Goal: Feedback & Contribution: Submit feedback/report problem

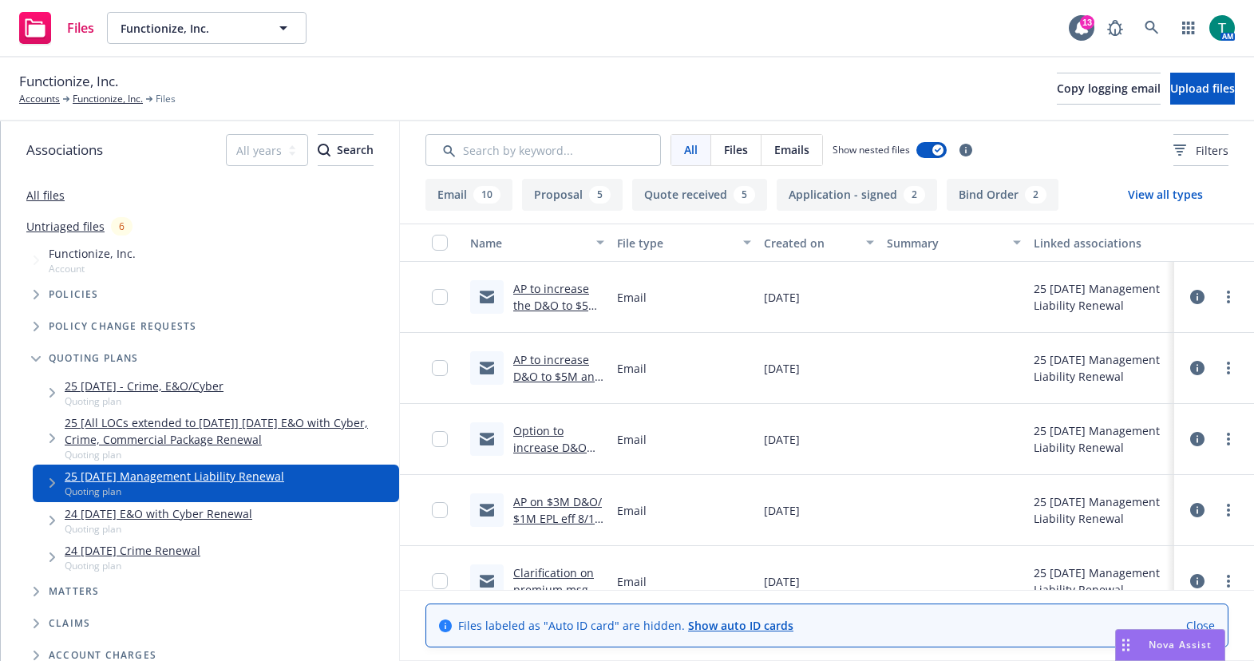
click at [554, 292] on link "AP to increase the D&O to $5M and EPL to $2M .msg" at bounding box center [555, 313] width 85 height 65
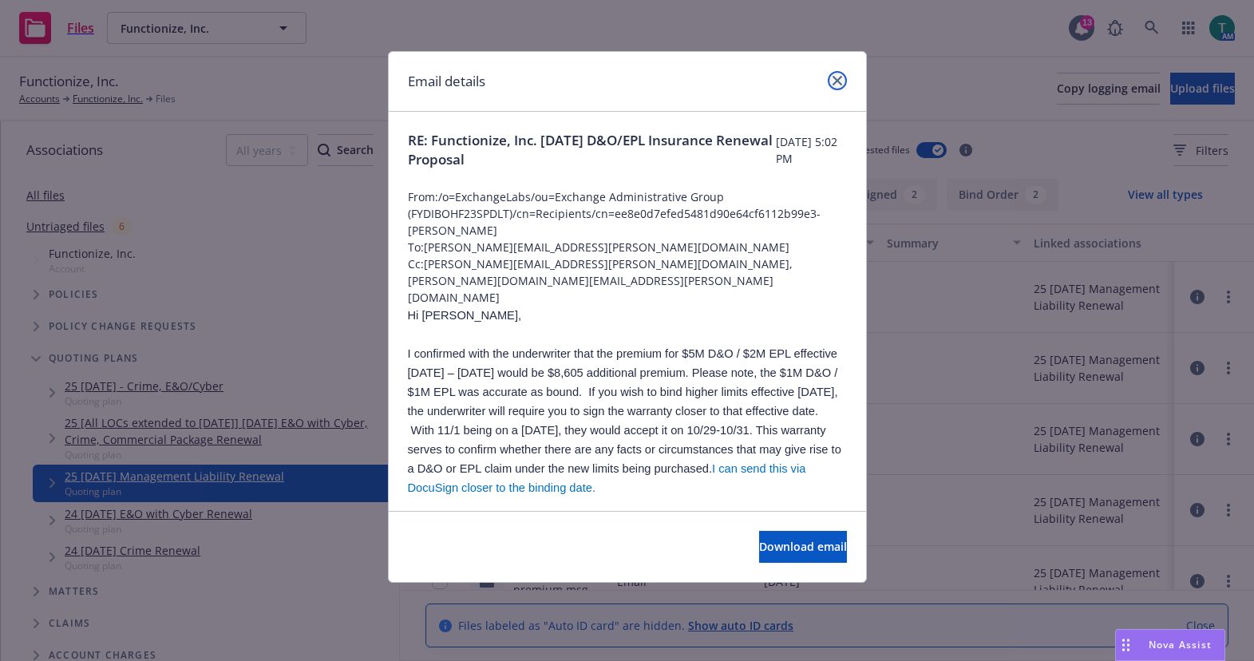
click at [839, 80] on icon "close" at bounding box center [838, 81] width 10 height 10
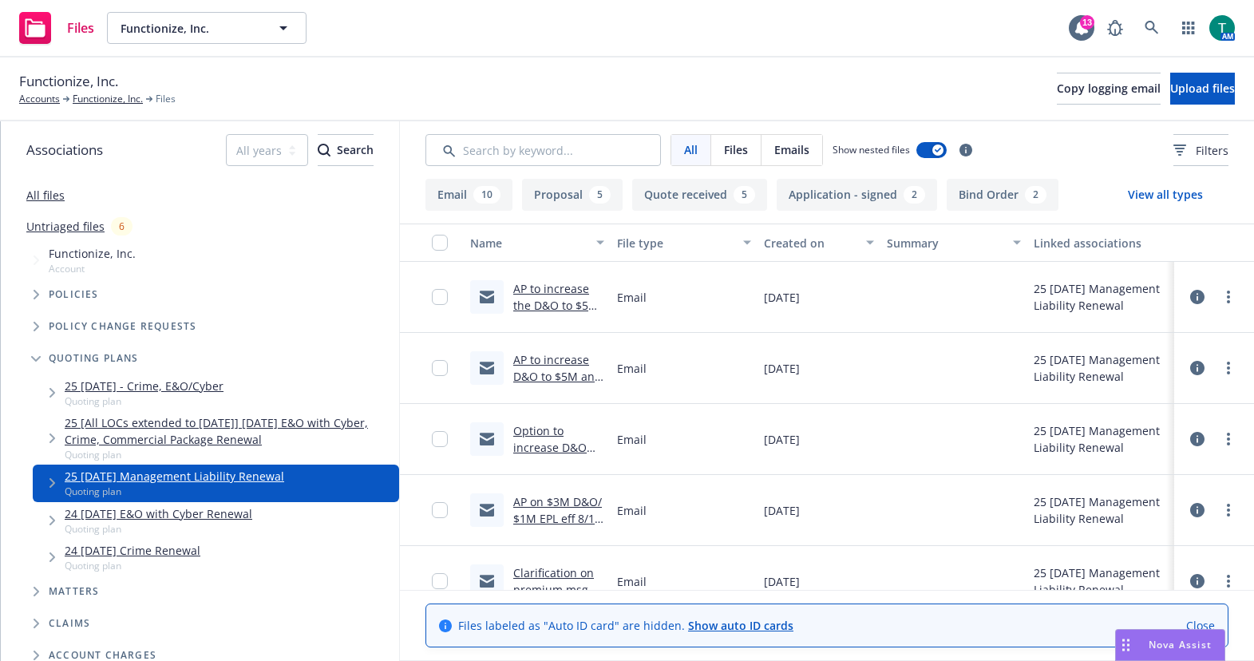
click at [545, 366] on link "AP to increase D&O to $5M and EPL to $2M.msg" at bounding box center [557, 376] width 89 height 49
click at [545, 361] on link "AP to increase D&O to $5M and EPL to $2M.msg" at bounding box center [557, 376] width 89 height 49
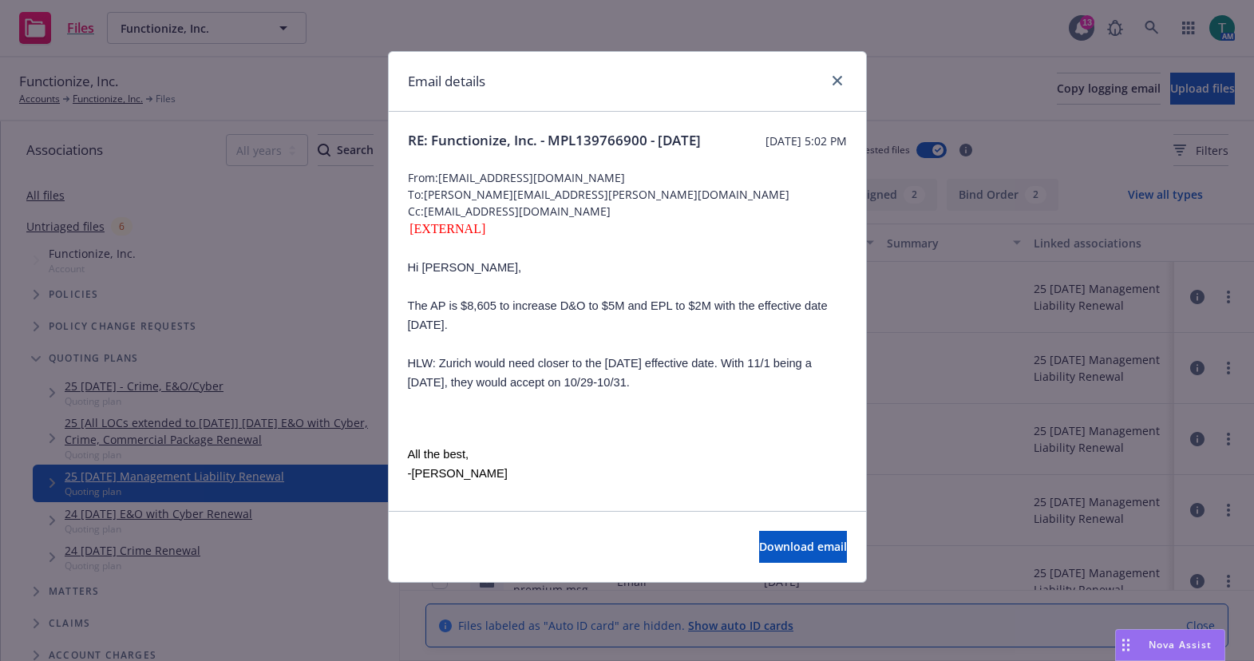
click at [822, 85] on div at bounding box center [835, 81] width 26 height 21
click at [834, 81] on icon "close" at bounding box center [838, 81] width 10 height 10
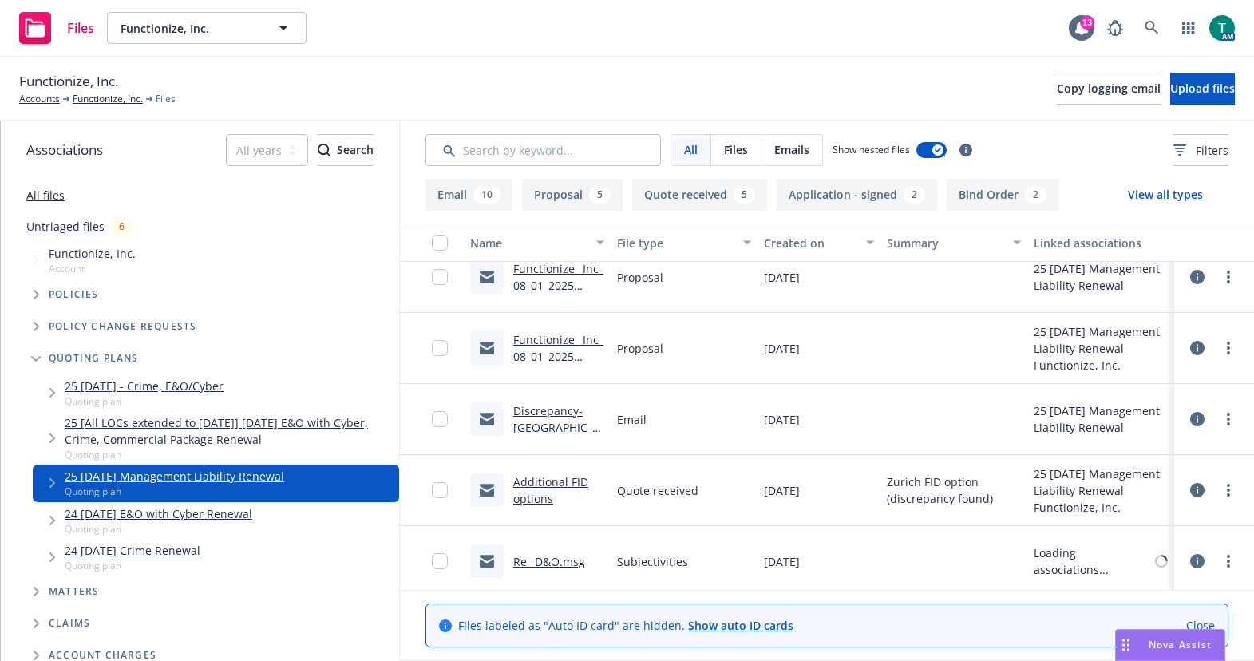
scroll to position [878, 0]
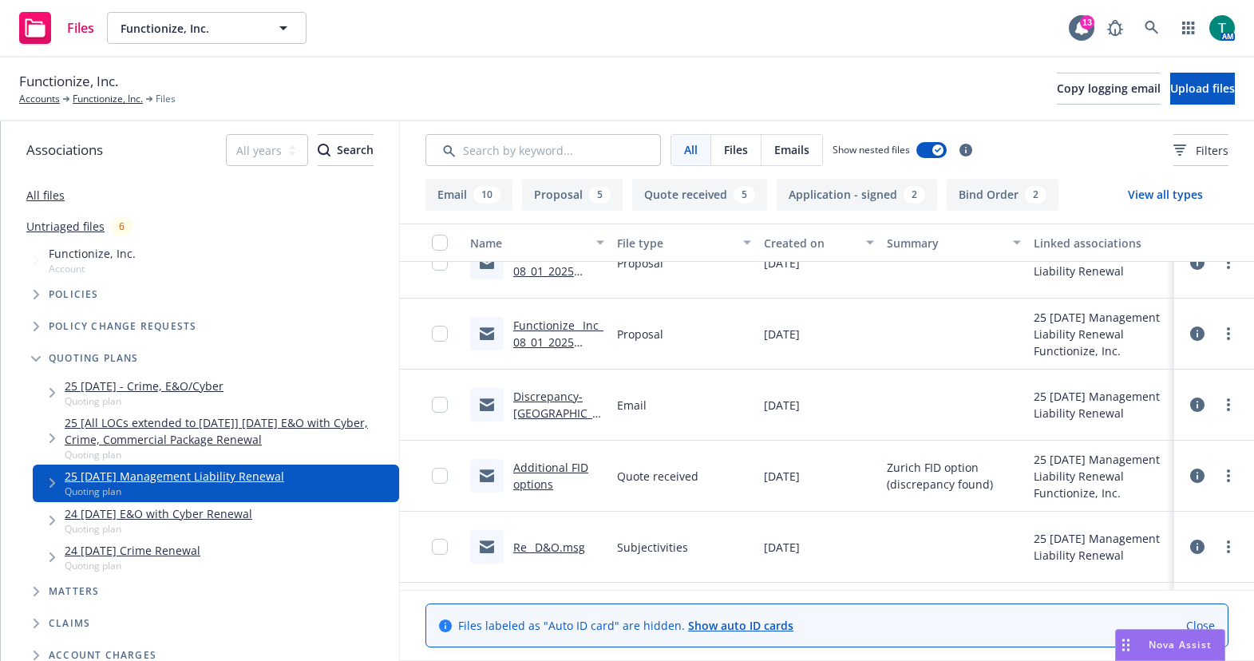
click at [548, 545] on link "Re_ D&O.msg" at bounding box center [549, 547] width 72 height 15
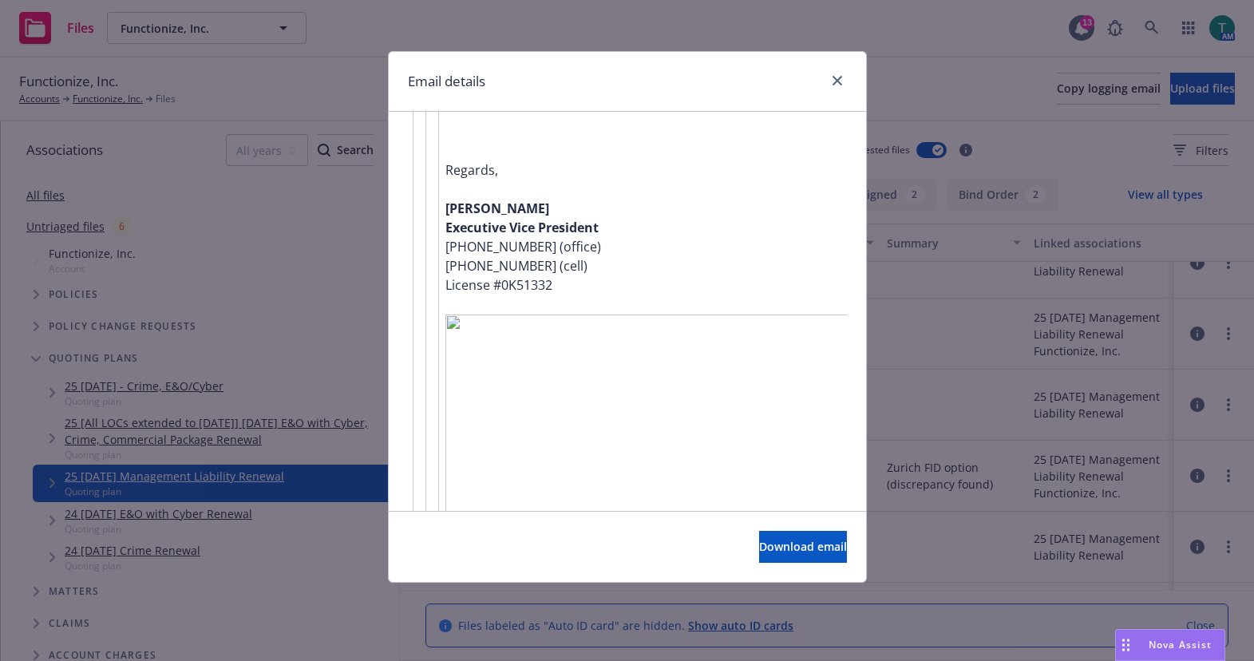
scroll to position [2111, 0]
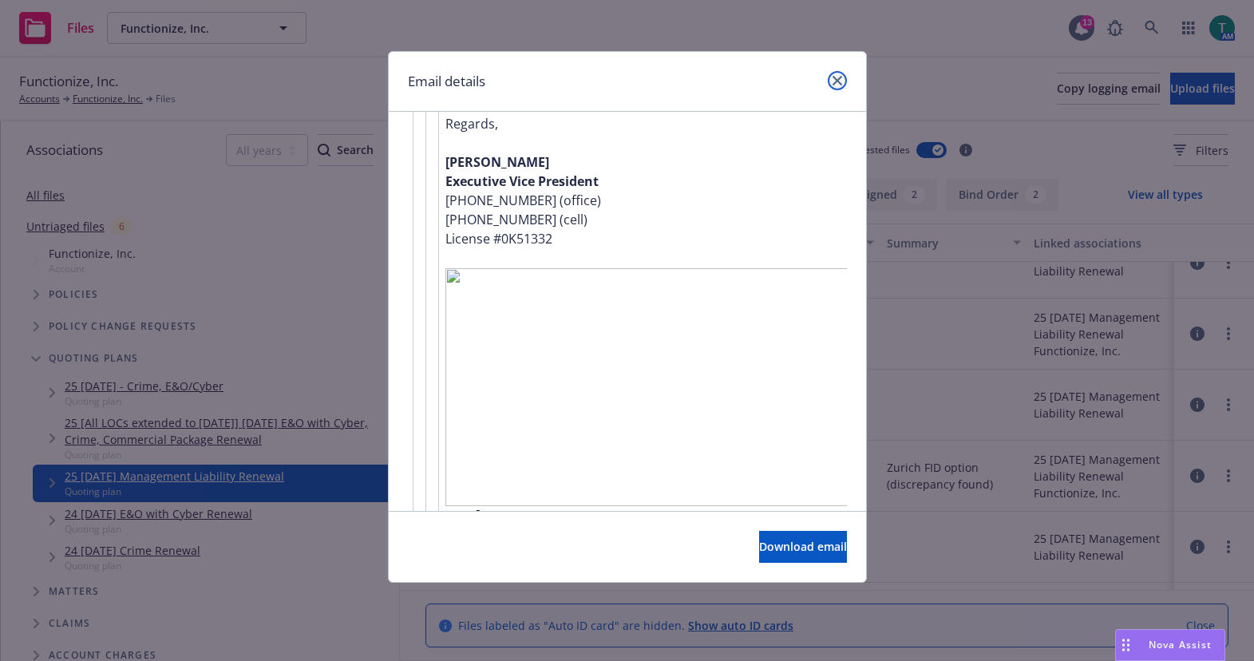
click at [834, 77] on icon "close" at bounding box center [838, 81] width 10 height 10
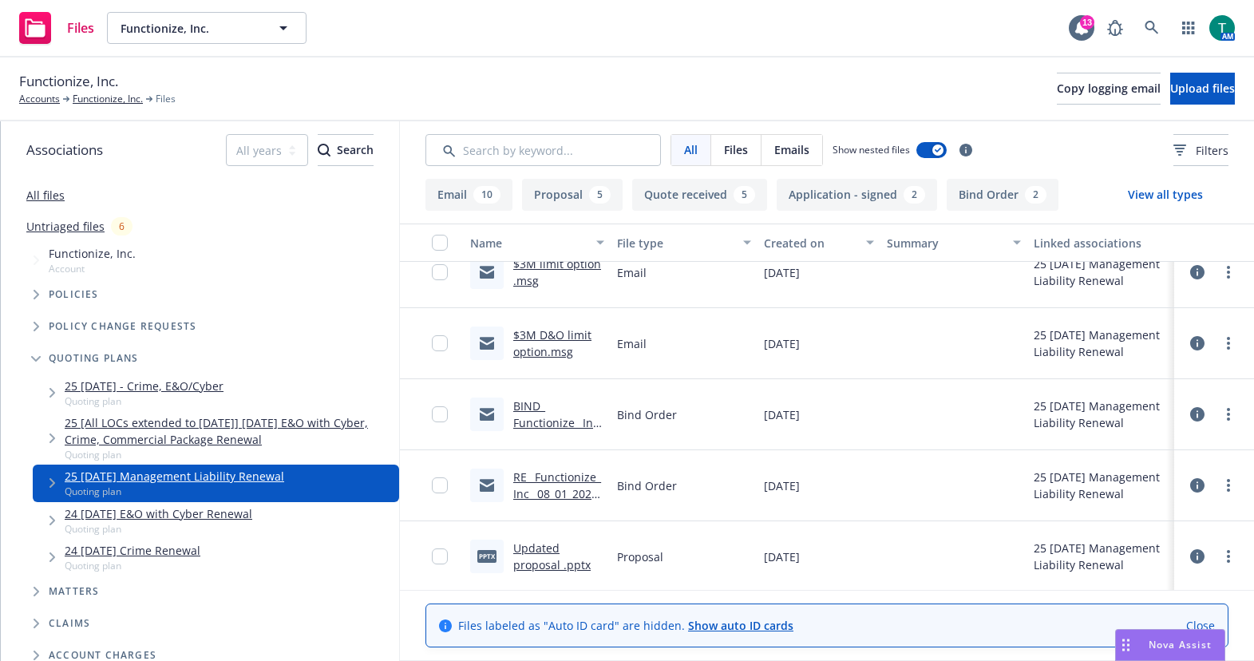
scroll to position [399, 0]
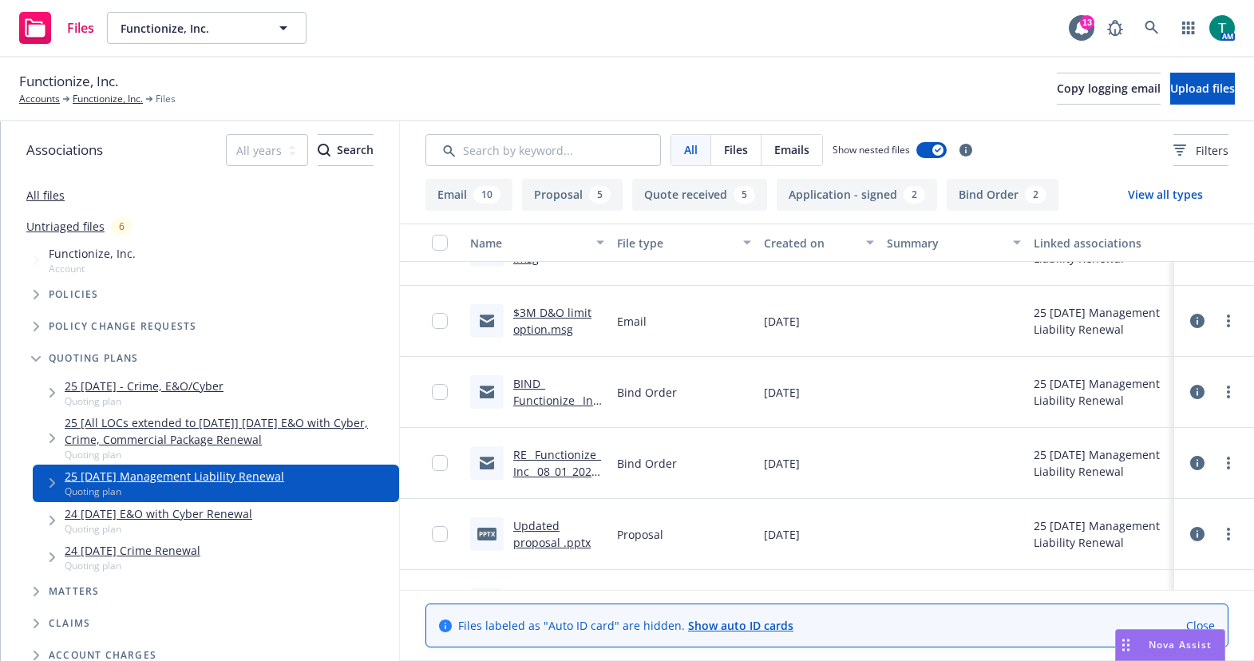
click at [525, 382] on link "BIND_ Functionize_ Inc_ 08_01_2025 D&O_EPL Insurance Renewal .msg" at bounding box center [558, 425] width 90 height 99
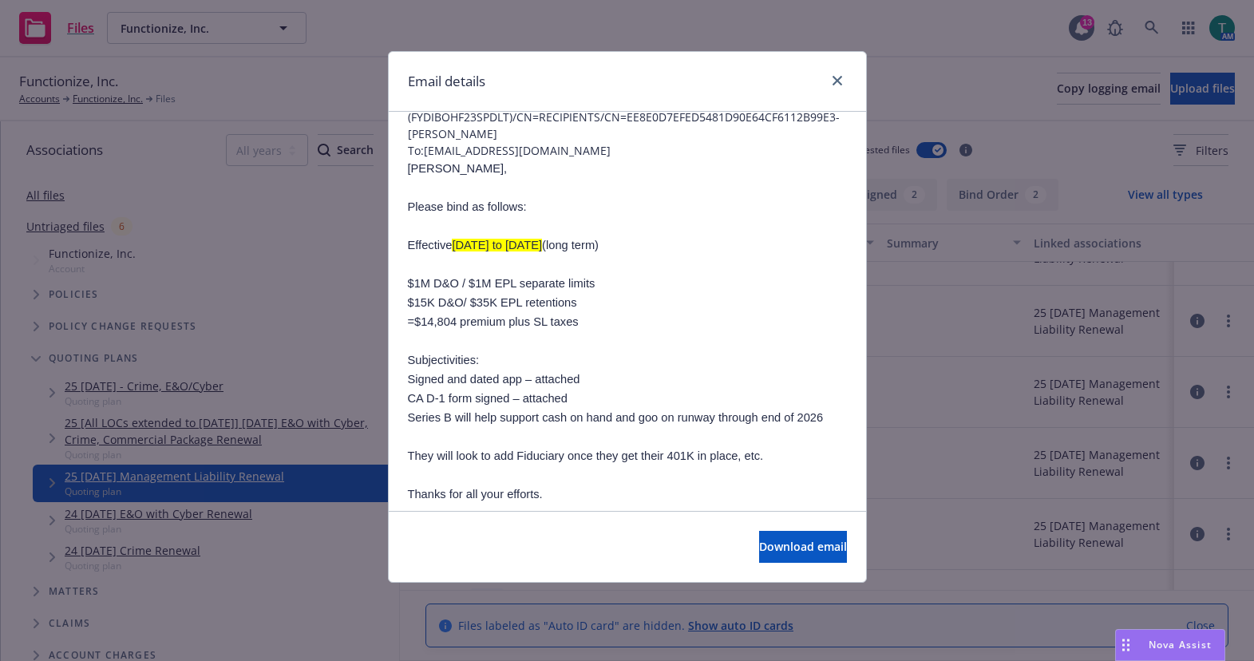
scroll to position [0, 0]
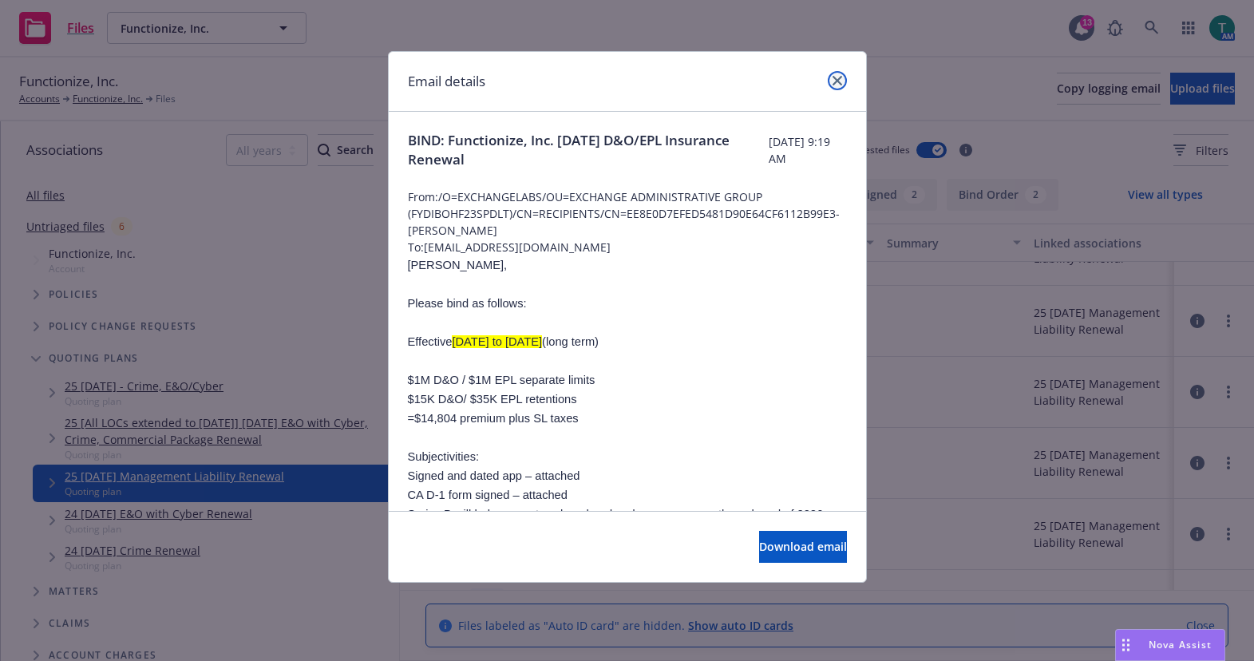
click at [836, 85] on link "close" at bounding box center [837, 80] width 19 height 19
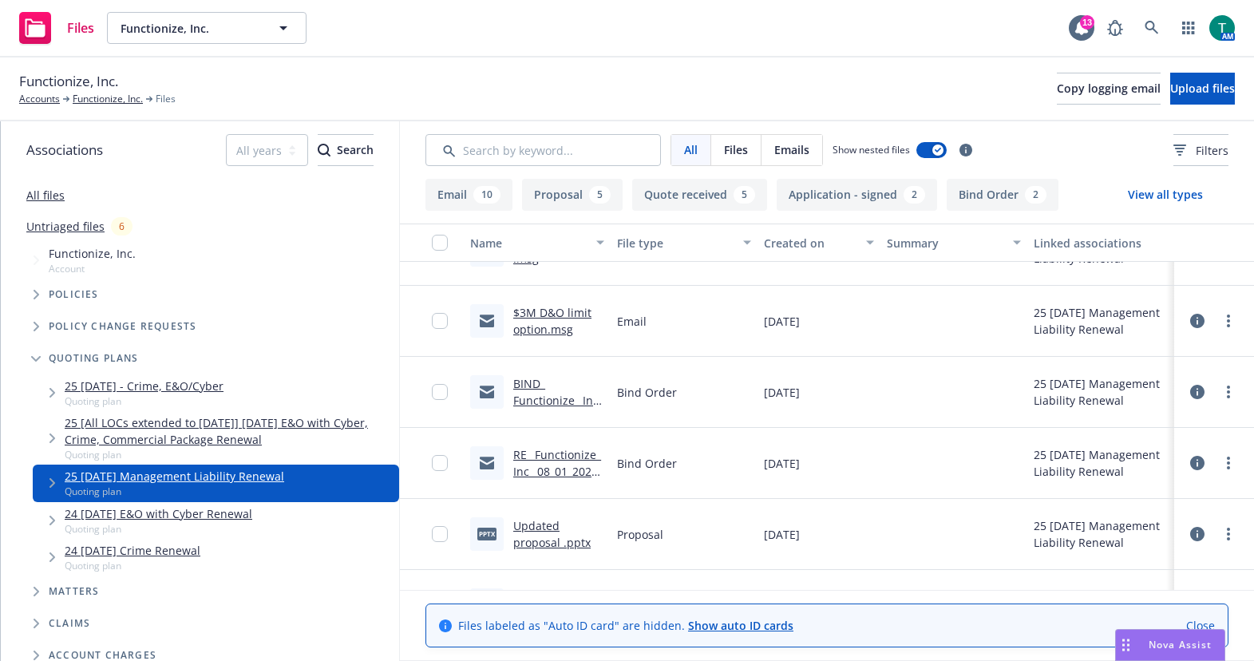
click at [1159, 653] on div "Nova Assist" at bounding box center [1170, 645] width 109 height 30
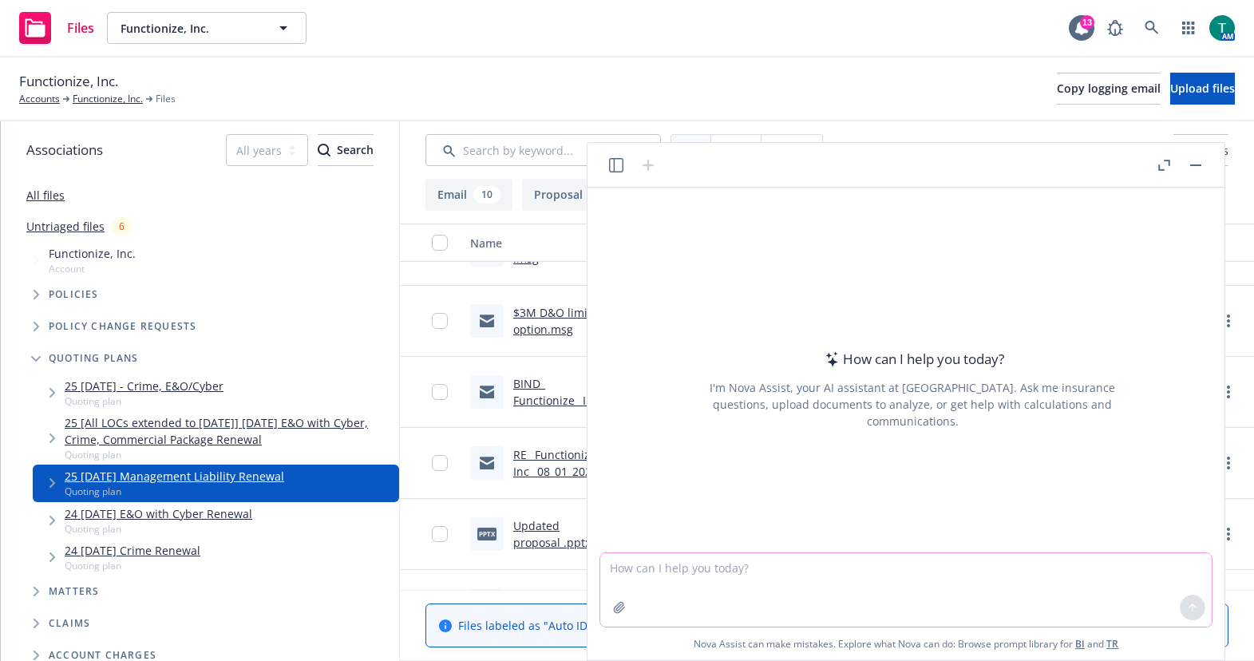
drag, startPoint x: 978, startPoint y: 594, endPoint x: 984, endPoint y: 588, distance: 9.0
click at [980, 589] on textarea at bounding box center [906, 589] width 612 height 73
type textarea "refine email"
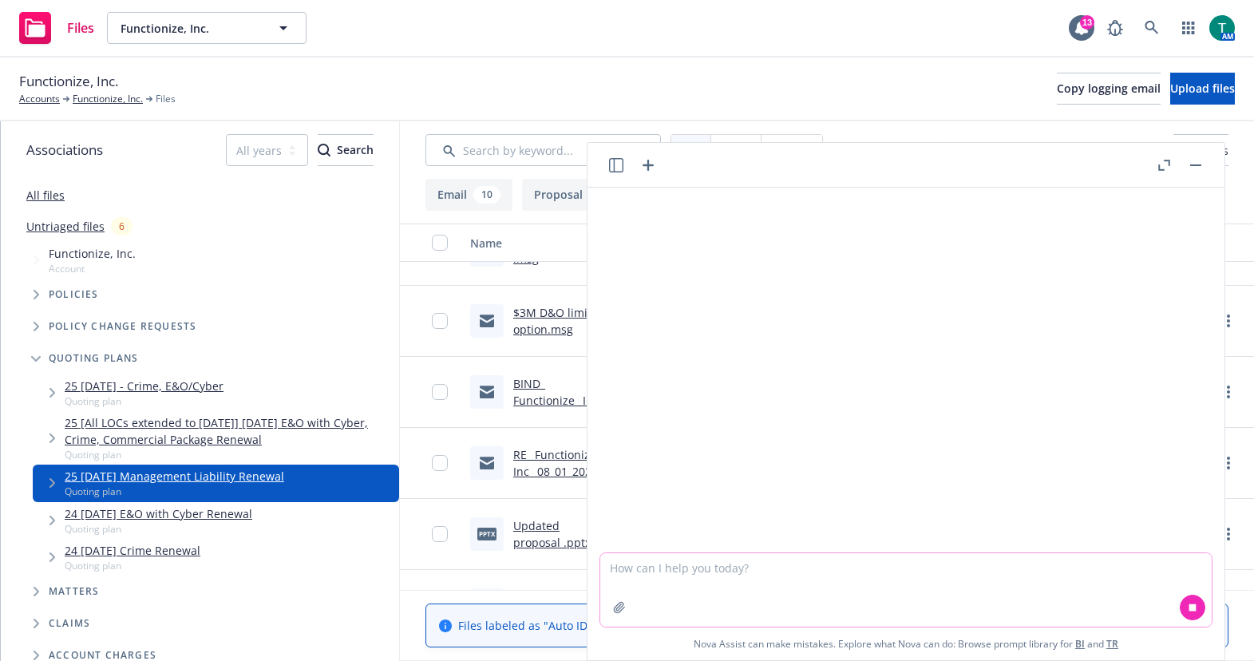
paste textarea "I’ve updated our deck for your records (page 5 – increased limit options) – see…"
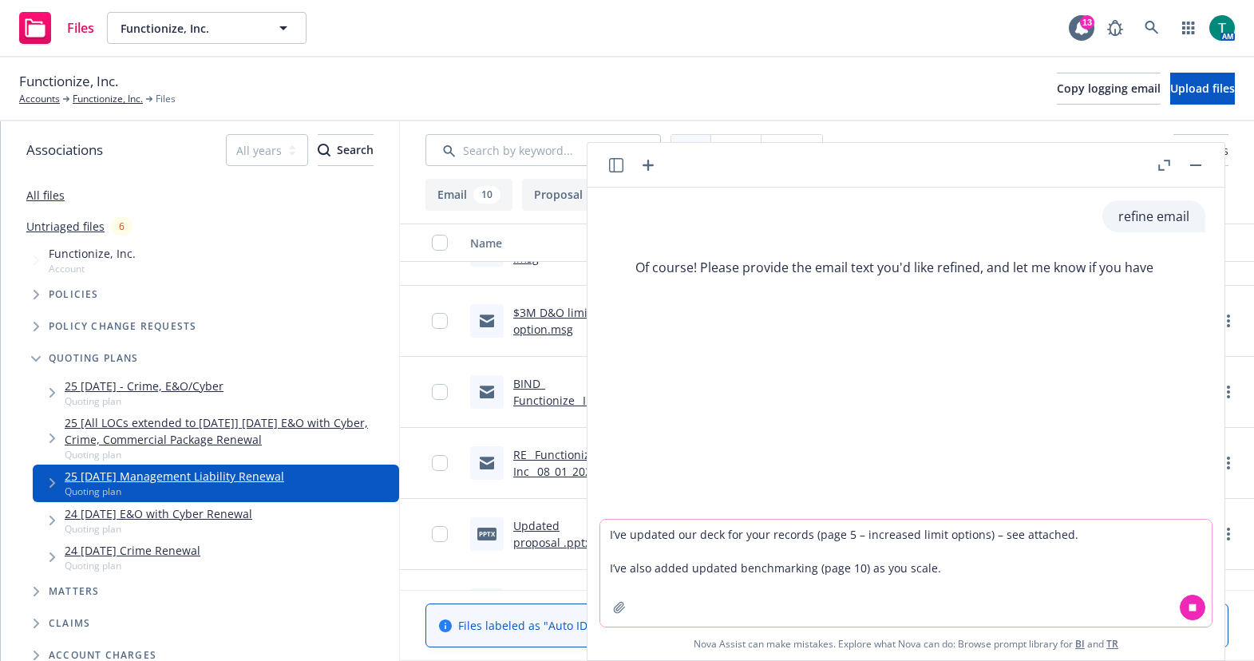
click at [1020, 560] on textarea "I’ve updated our deck for your records (page 5 – increased limit options) – see…" at bounding box center [906, 573] width 612 height 107
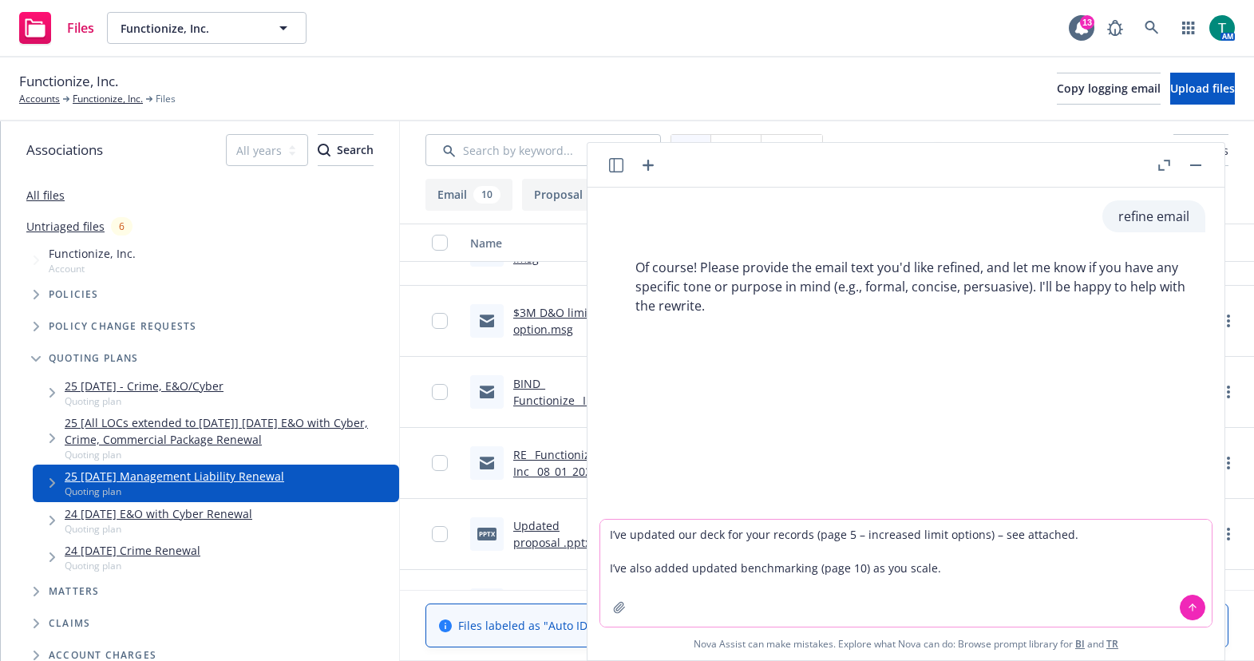
click at [978, 590] on textarea "I’ve updated our deck for your records (page 5 – increased limit options) – see…" at bounding box center [906, 573] width 612 height 107
drag, startPoint x: 575, startPoint y: 513, endPoint x: 459, endPoint y: 505, distance: 116.1
click at [459, 505] on body "Files Functionize, Inc. Functionize, Inc. 13 AM Functionize, Inc. Accounts Func…" at bounding box center [627, 330] width 1254 height 661
paste textarea "I can confirm that upgrading to $5M D&O / $2M EPL effective [DATE]-[DATE] will …"
type textarea "I can confirm that upgrading to $5M D&O / $2M EPL effective [DATE]-[DATE] will …"
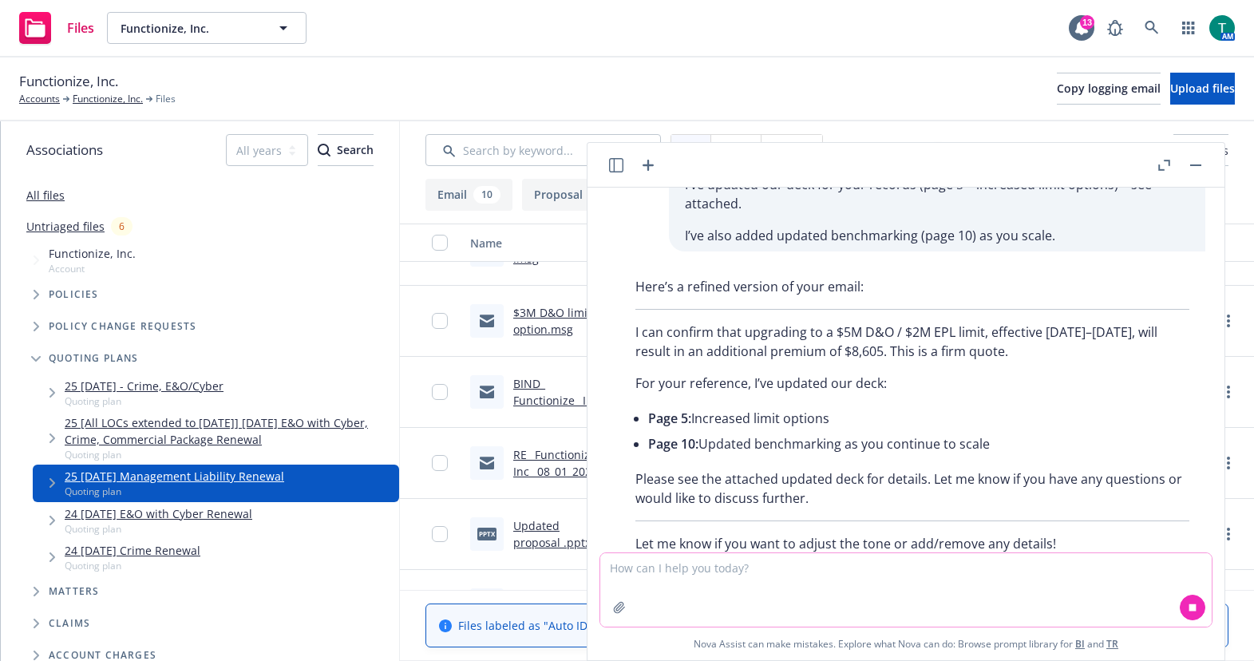
scroll to position [269, 0]
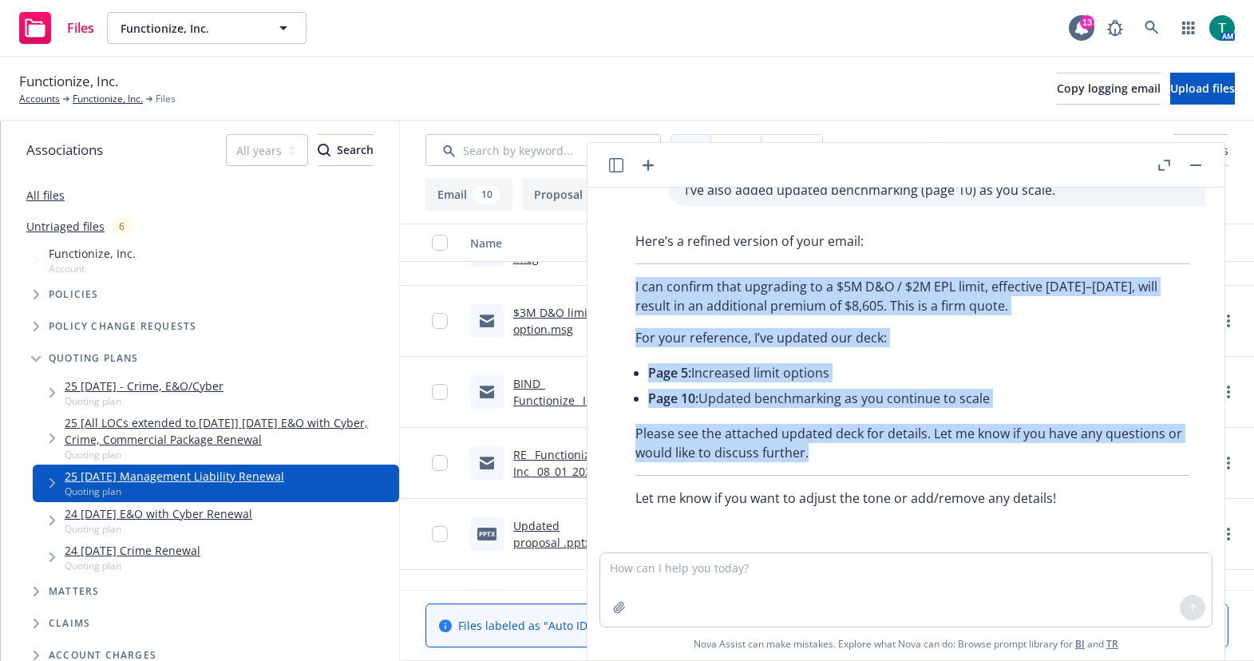
drag, startPoint x: 827, startPoint y: 456, endPoint x: 619, endPoint y: 287, distance: 268.5
click at [619, 287] on div "Here’s a refined version of your email: I can confirm that upgrading to a $5M D…" at bounding box center [913, 369] width 612 height 289
copy div "I can confirm that upgrading to a $5M D&O / $2M EPL limit, effective [DATE]–[DA…"
drag, startPoint x: 1200, startPoint y: 161, endPoint x: 1196, endPoint y: 169, distance: 8.9
click at [1200, 162] on button "button" at bounding box center [1195, 165] width 19 height 19
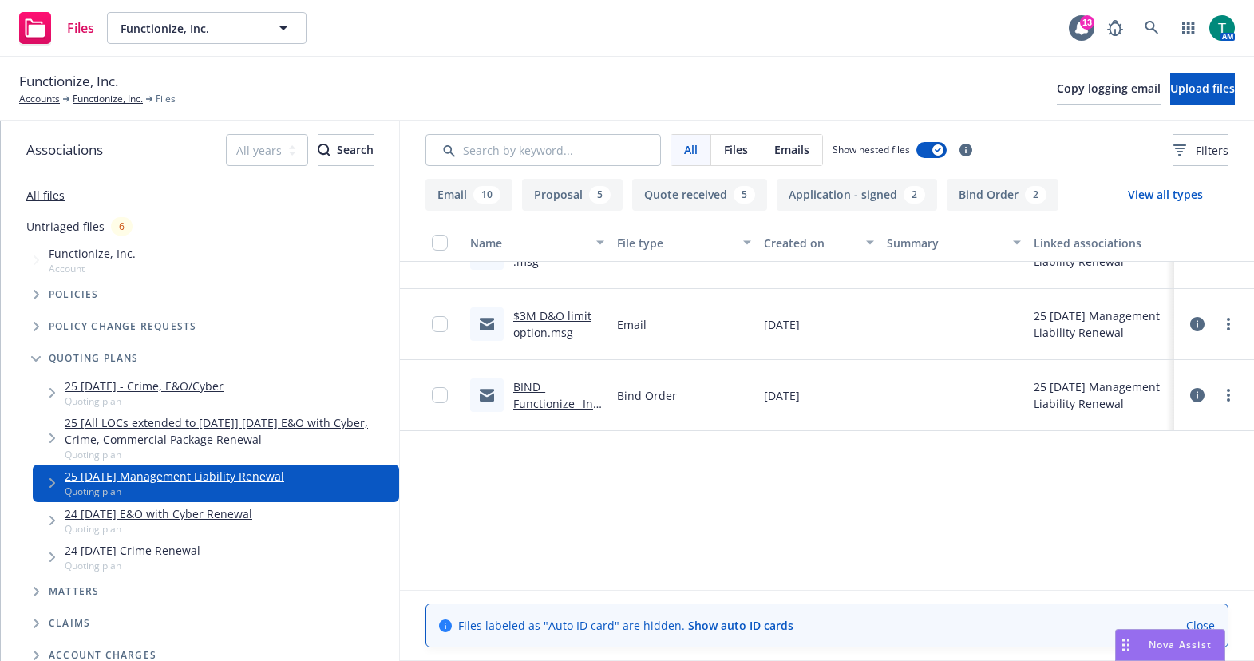
scroll to position [0, 0]
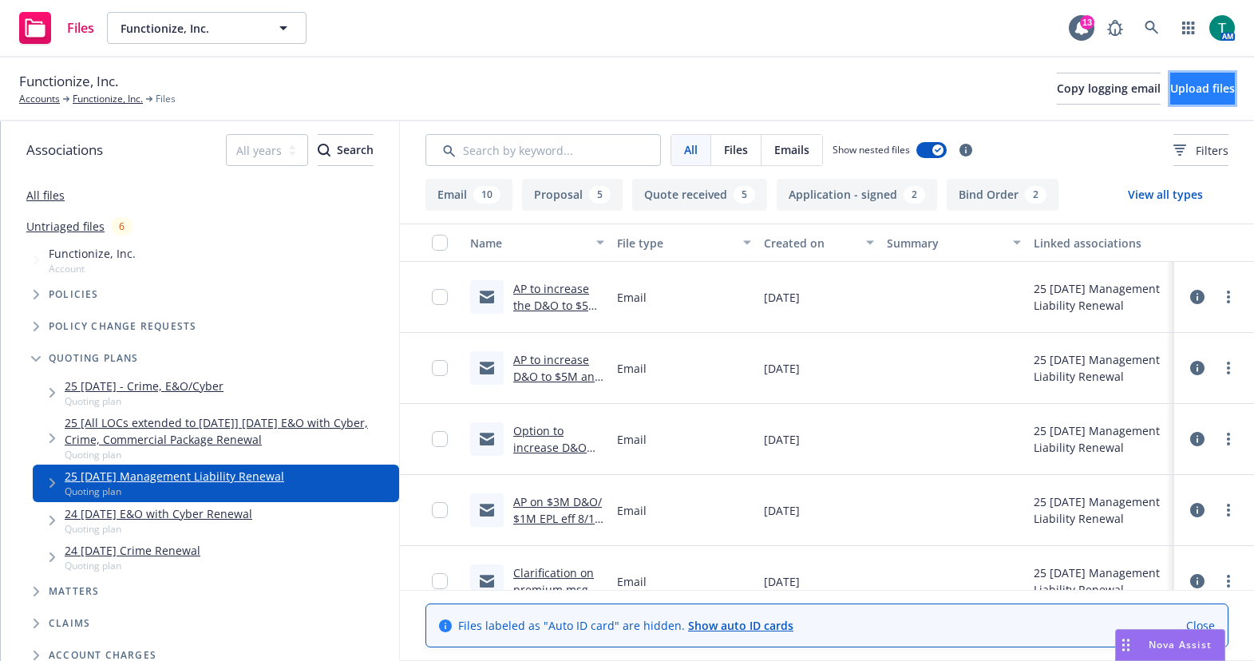
click at [1200, 93] on span "Upload files" at bounding box center [1202, 88] width 65 height 15
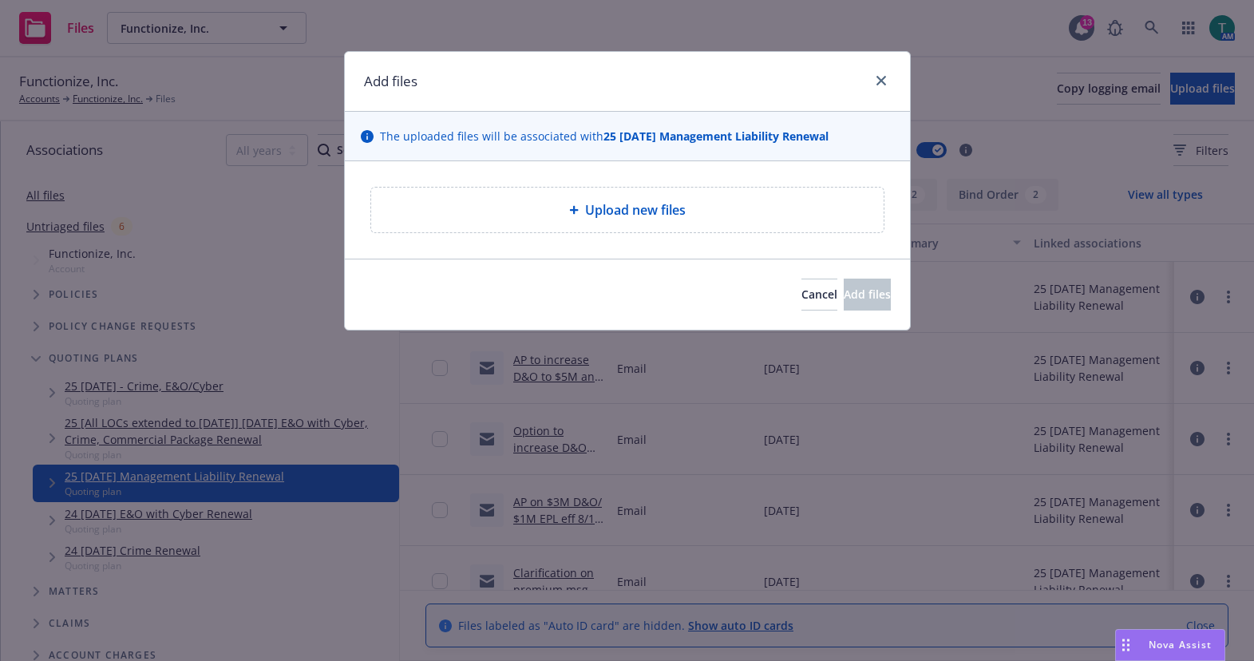
type textarea "x"
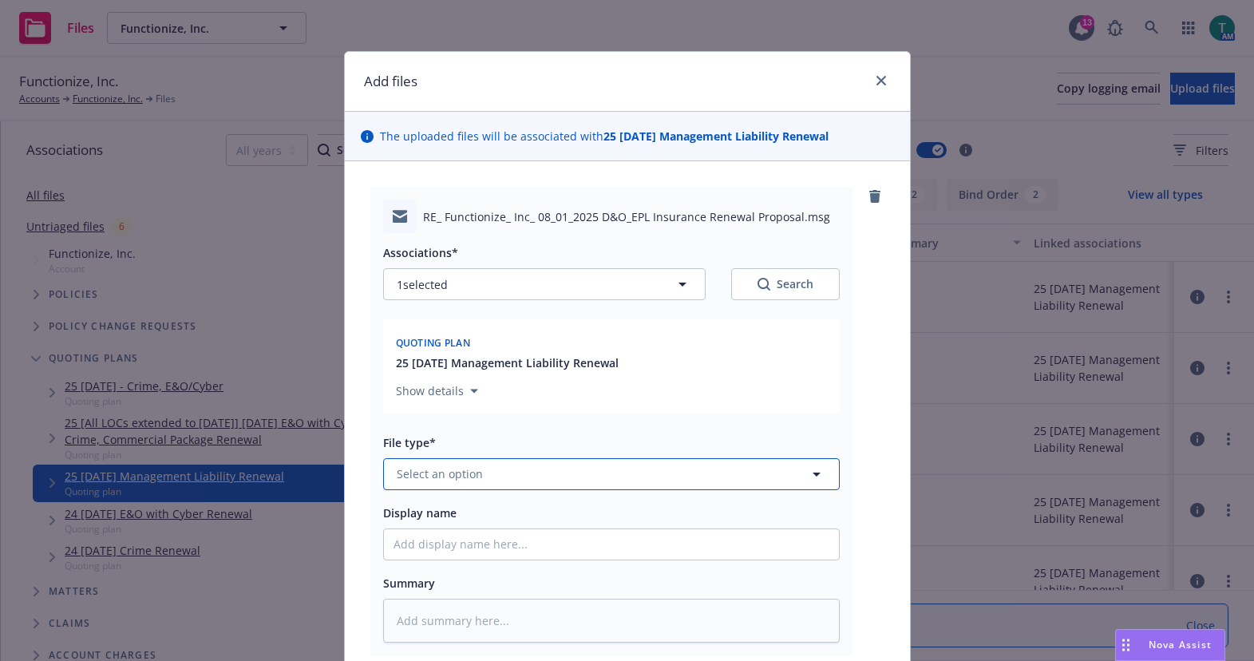
click at [406, 465] on button "Select an option" at bounding box center [611, 474] width 457 height 32
drag, startPoint x: 461, startPoint y: 472, endPoint x: 232, endPoint y: 440, distance: 231.4
click at [232, 440] on div "Add files The uploaded files will be associated with 25 [DATE] Management Liabi…" at bounding box center [627, 330] width 1254 height 661
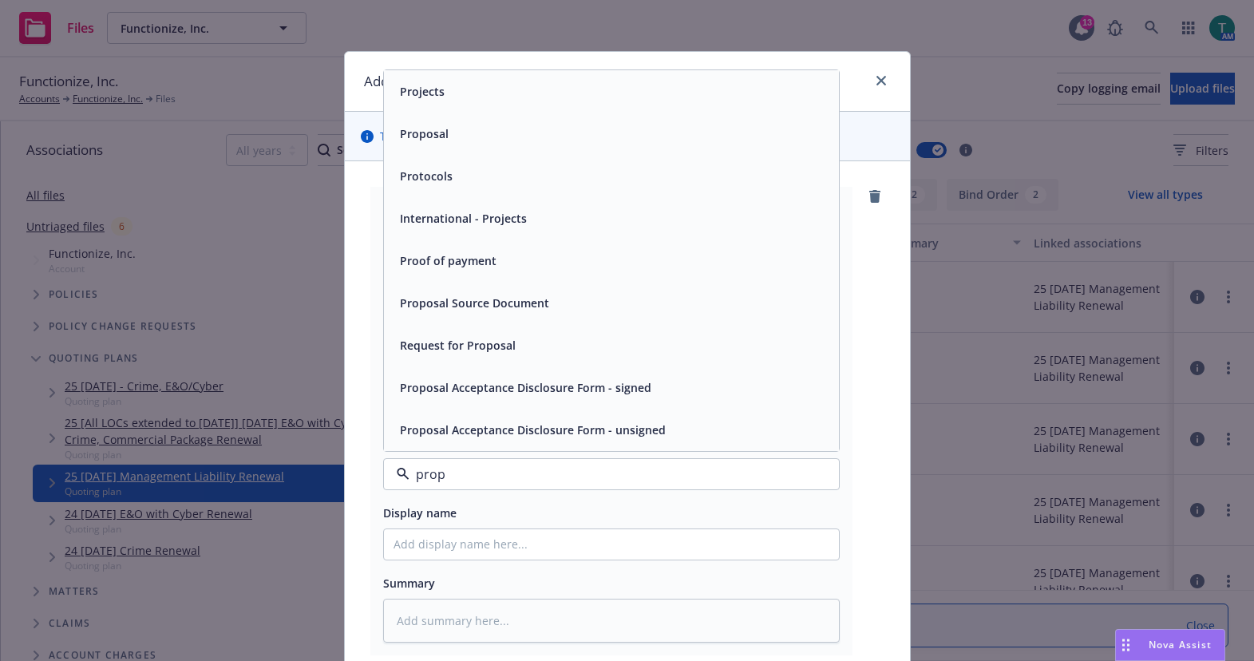
type input "propo"
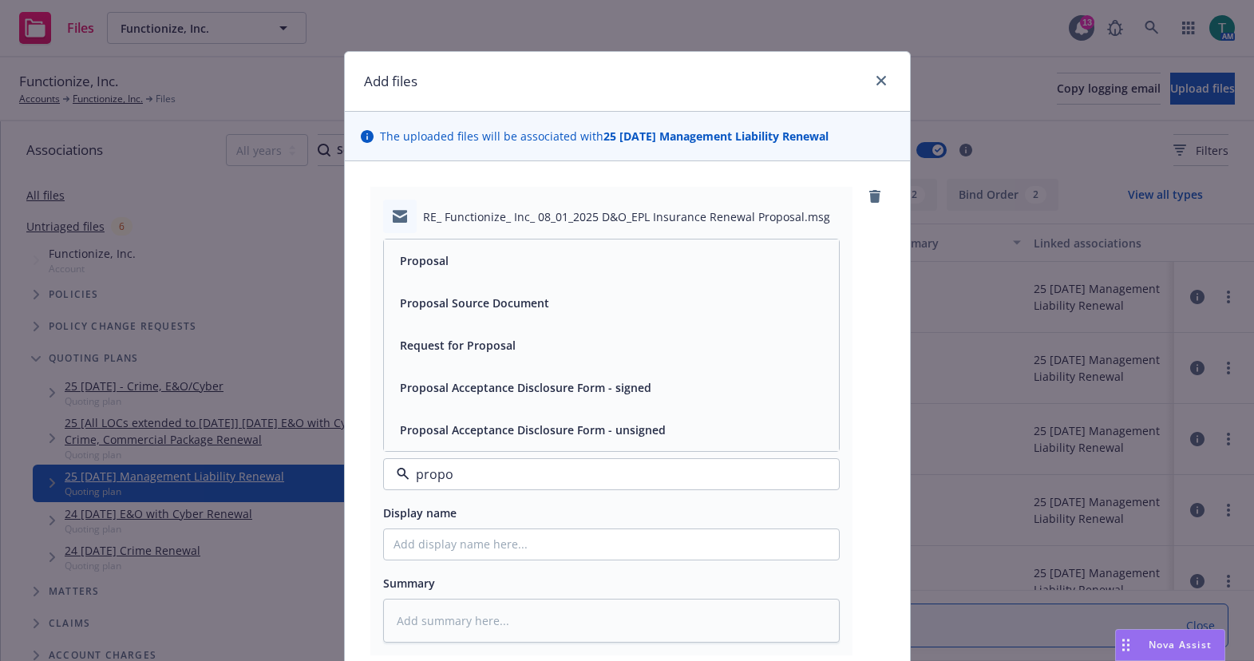
click at [420, 268] on span "Proposal" at bounding box center [424, 260] width 49 height 17
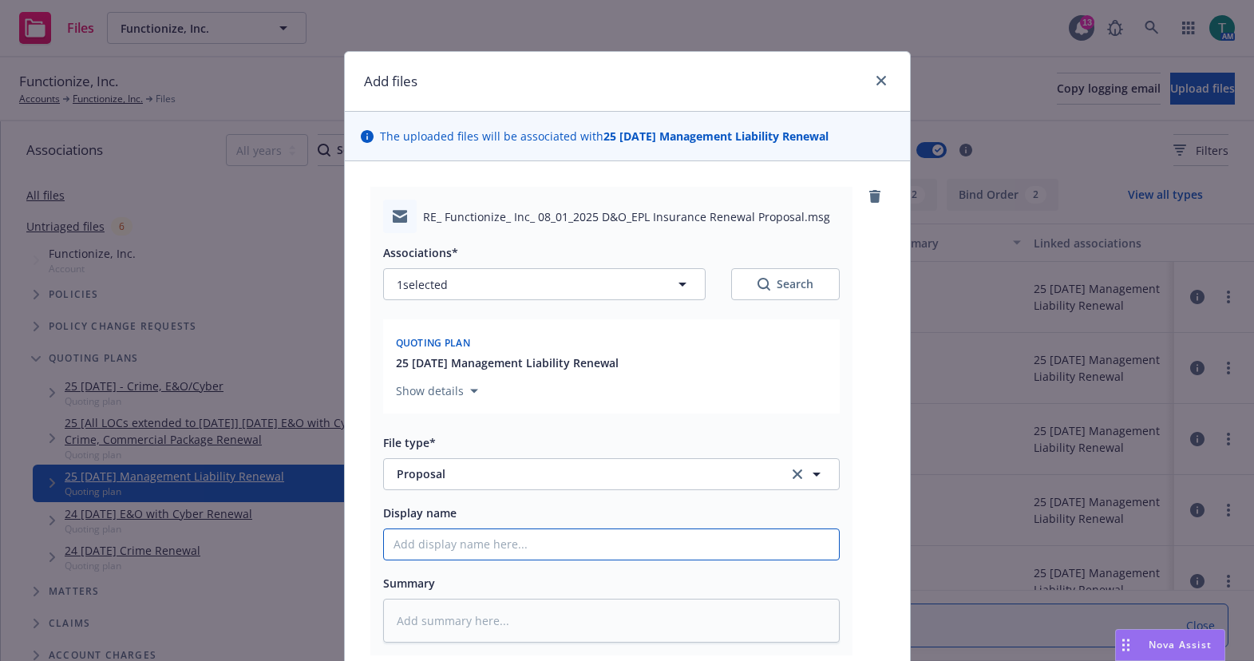
click at [432, 544] on input "Display name" at bounding box center [611, 544] width 455 height 30
type textarea "x"
type input "U"
type textarea "x"
type input "Up"
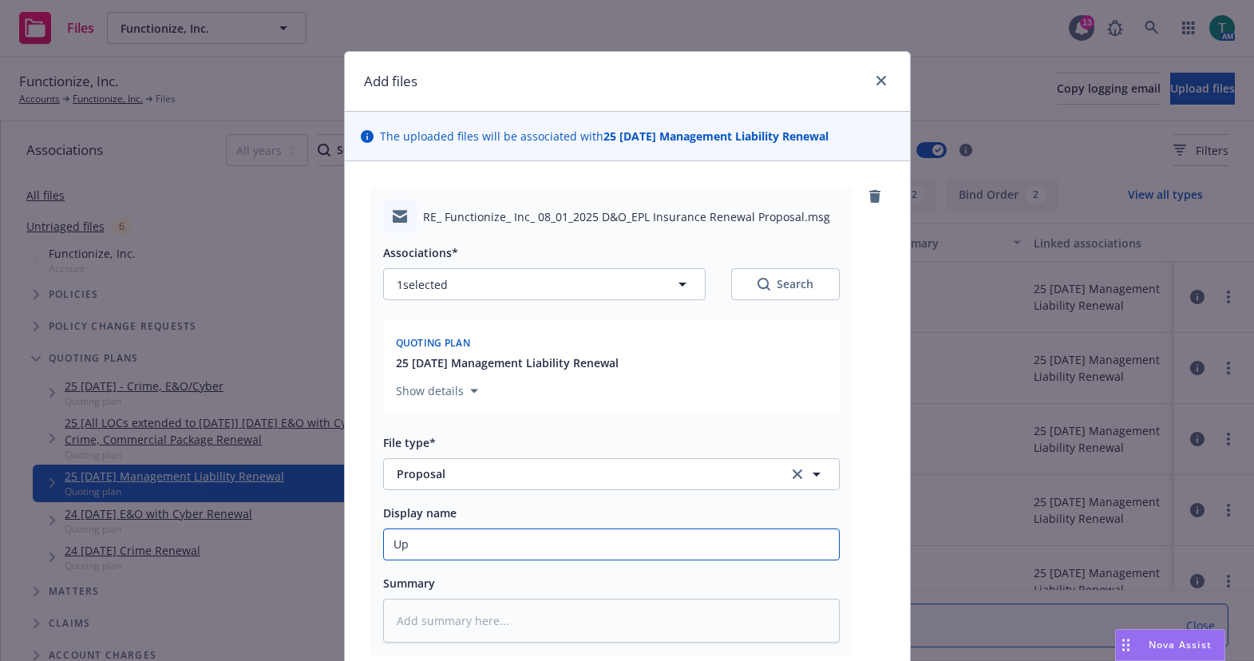
type textarea "x"
type input "Upd"
type textarea "x"
type input "Upda"
type textarea "x"
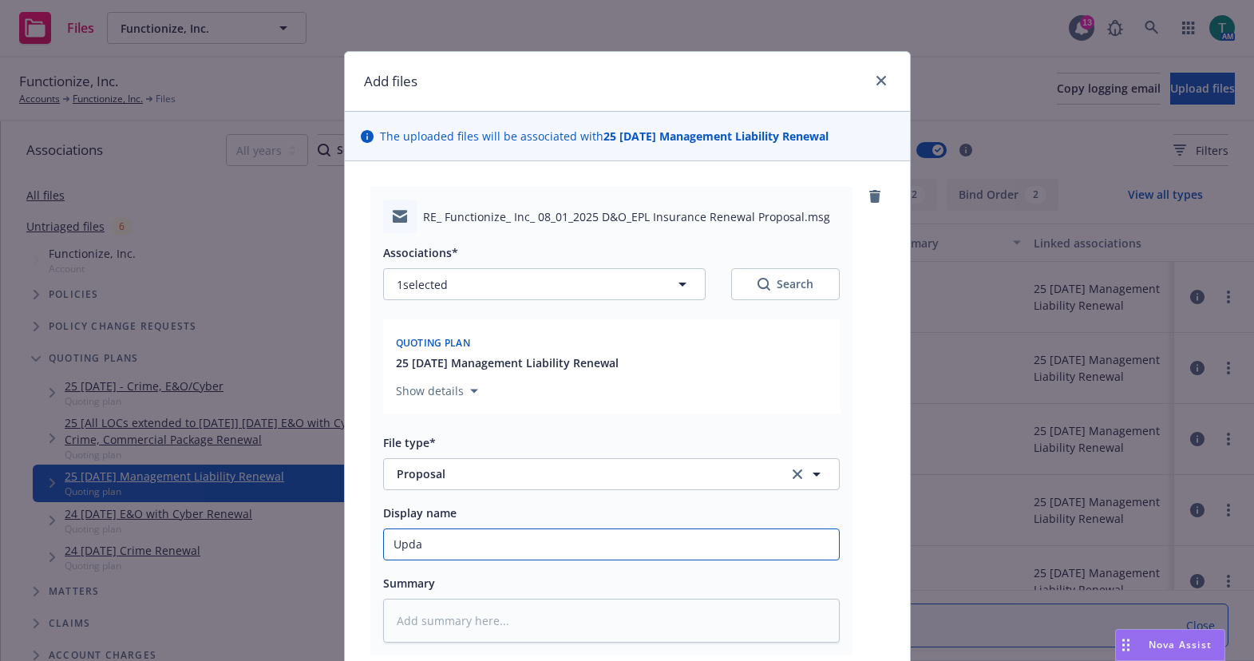
type input "Updat"
type textarea "x"
type input "Update"
type textarea "x"
type input "Updated"
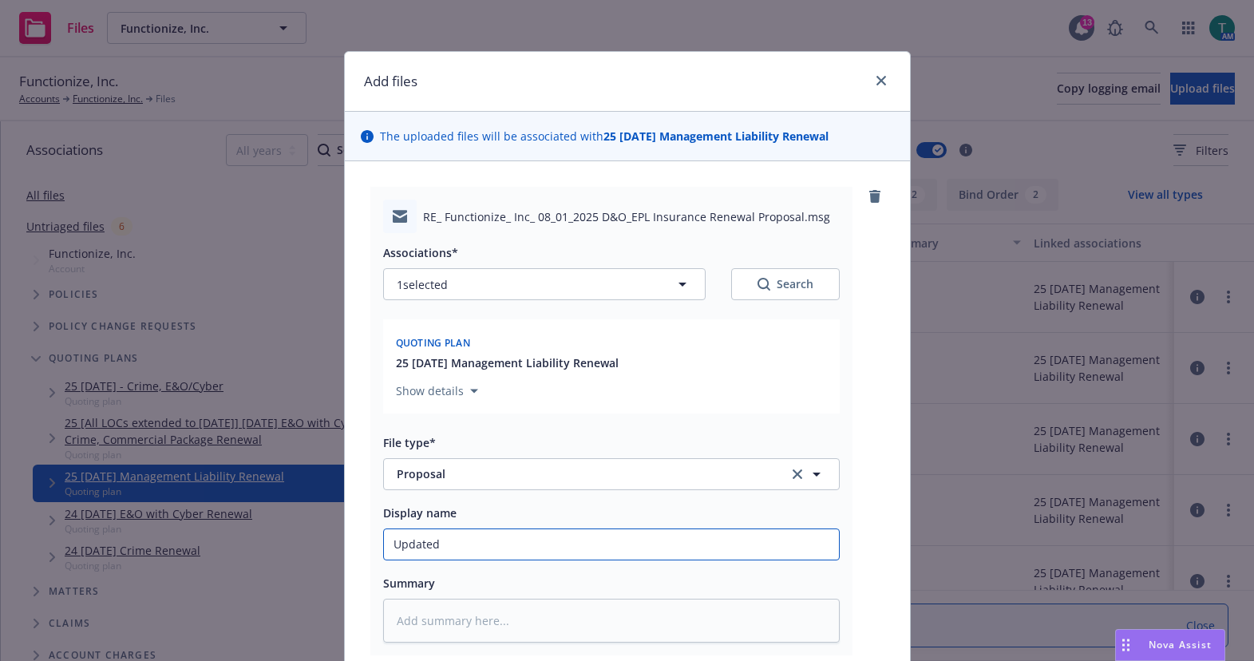
type textarea "x"
type input "Updated"
type textarea "x"
type input "Updated P"
type textarea "x"
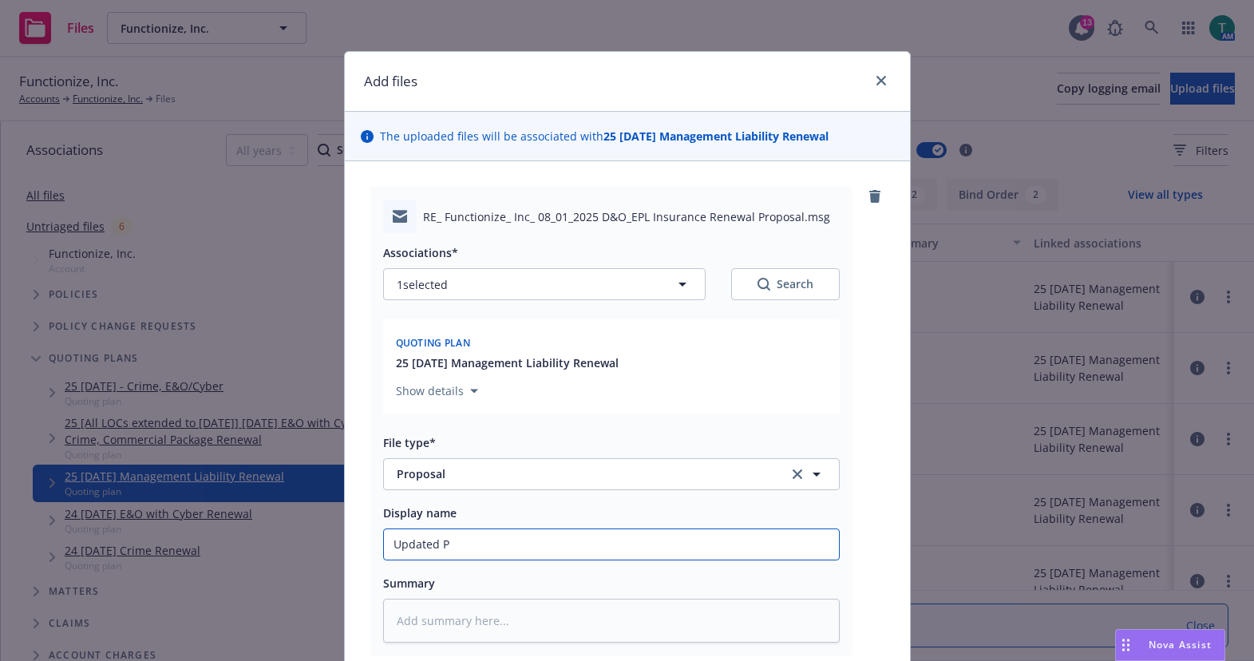
type input "Updated Pr"
type textarea "x"
type input "Updated Pro"
type textarea "x"
type input "Updated Prop"
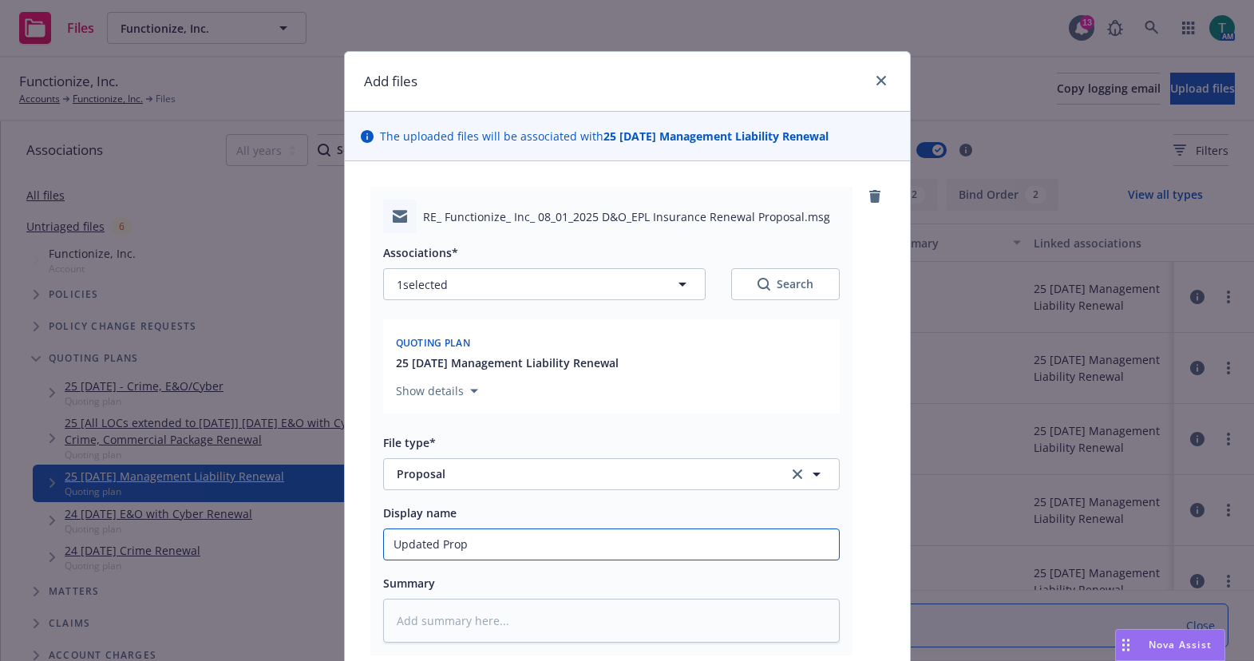
type textarea "x"
type input "Updated Propo"
type textarea "x"
type input "Updated Propos"
type textarea "x"
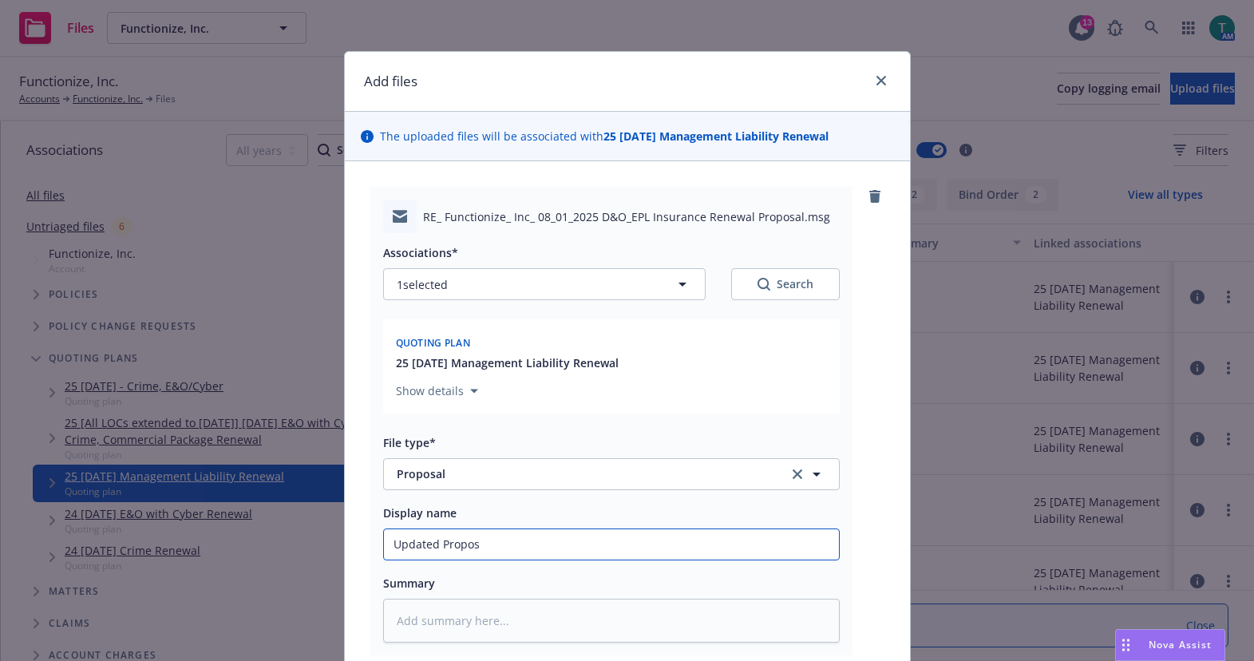
type input "Updated Proposa"
type textarea "x"
type input "Updated Proposal"
type textarea "x"
type input "Updated Proposal"
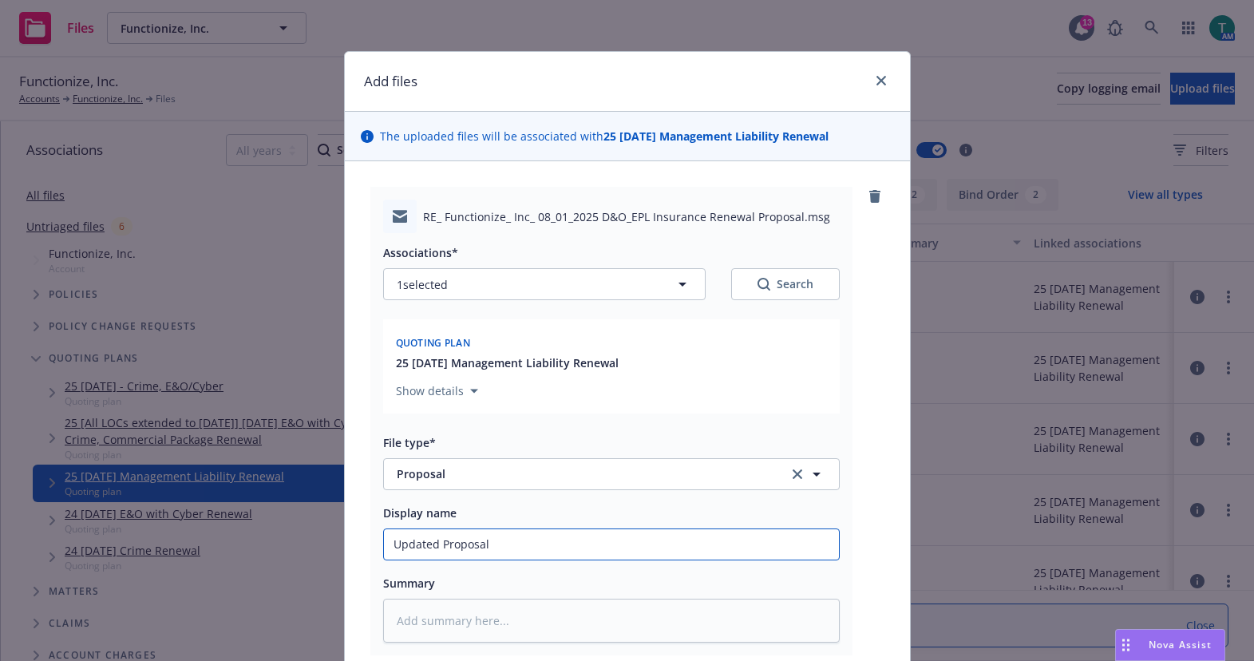
type textarea "x"
type input "Updated Proposal w"
type textarea "x"
type input "Updated Proposal wi"
type textarea "x"
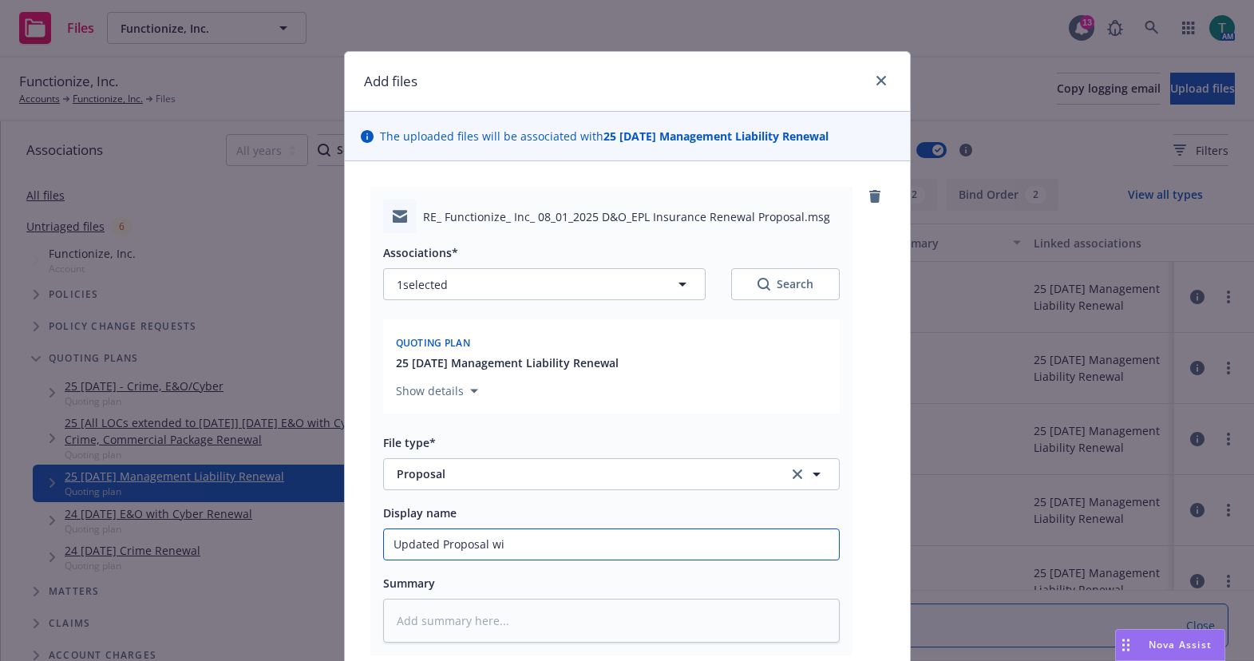
type input "Updated Proposal wit"
type textarea "x"
type input "Updated Proposal with"
type textarea "x"
type input "Updated Proposal with Hi"
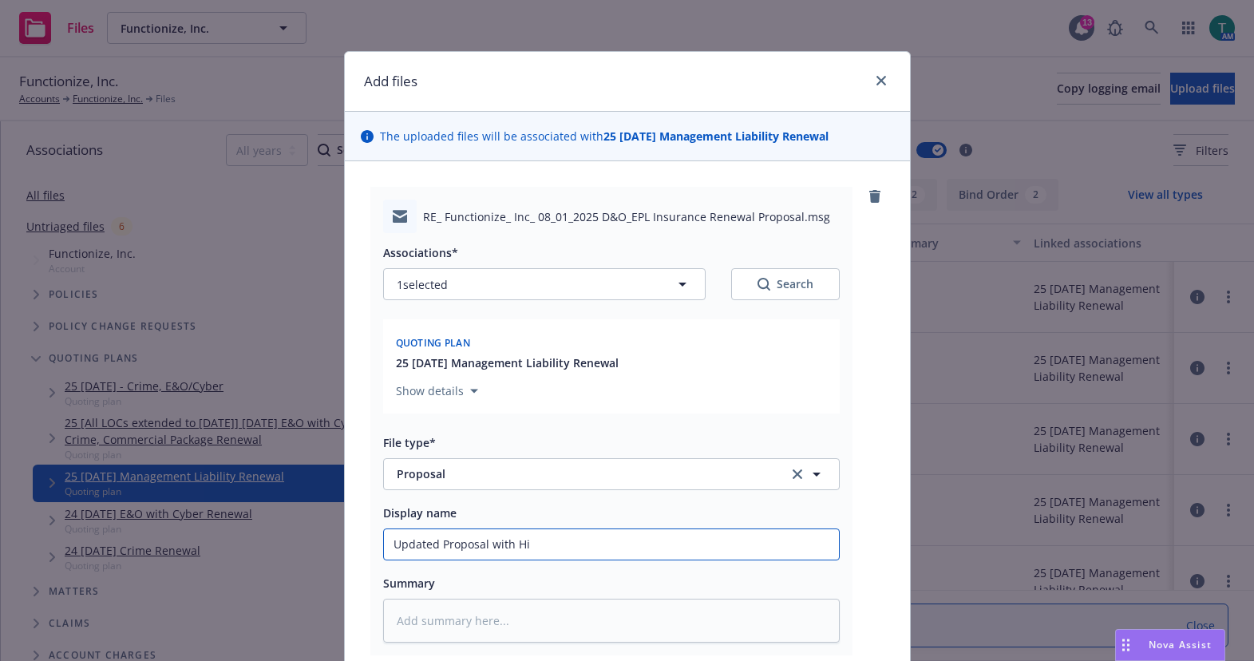
type textarea "x"
type input "Updated Proposal with Hig"
type textarea "x"
type input "Updated Proposal with Highe"
type textarea "x"
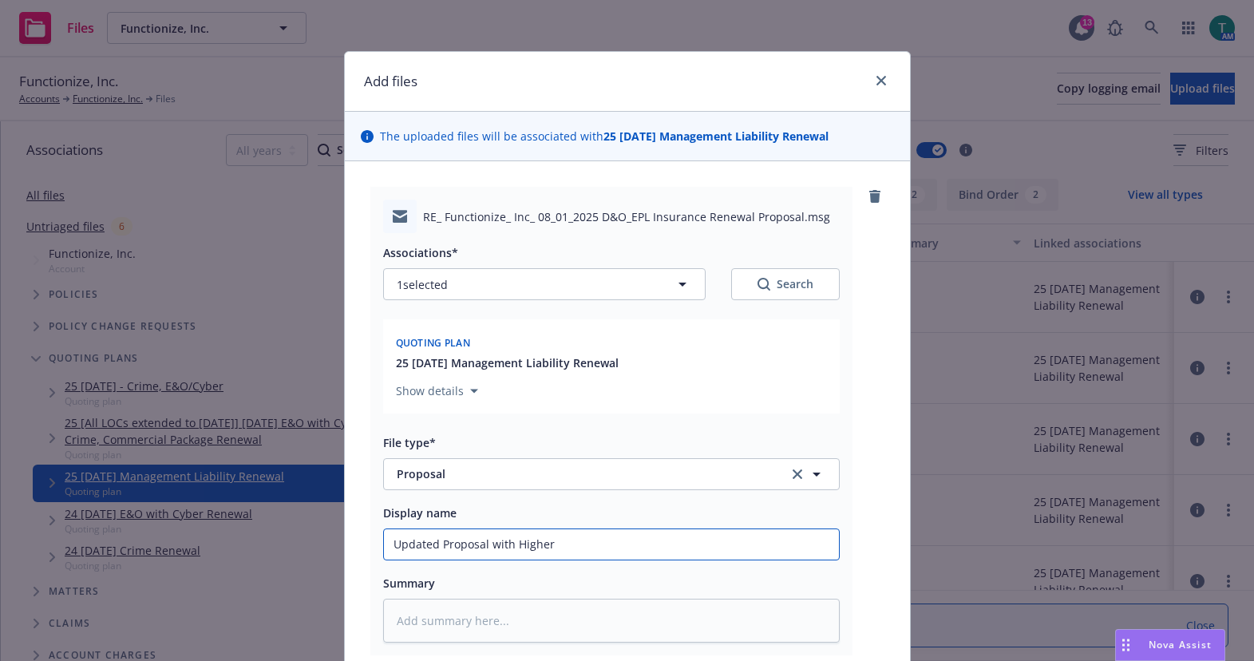
type input "Updated Proposal with Higher"
type textarea "x"
type input "Updated Proposal with Higher l"
type textarea "x"
type input "Updated Proposal with Higher li"
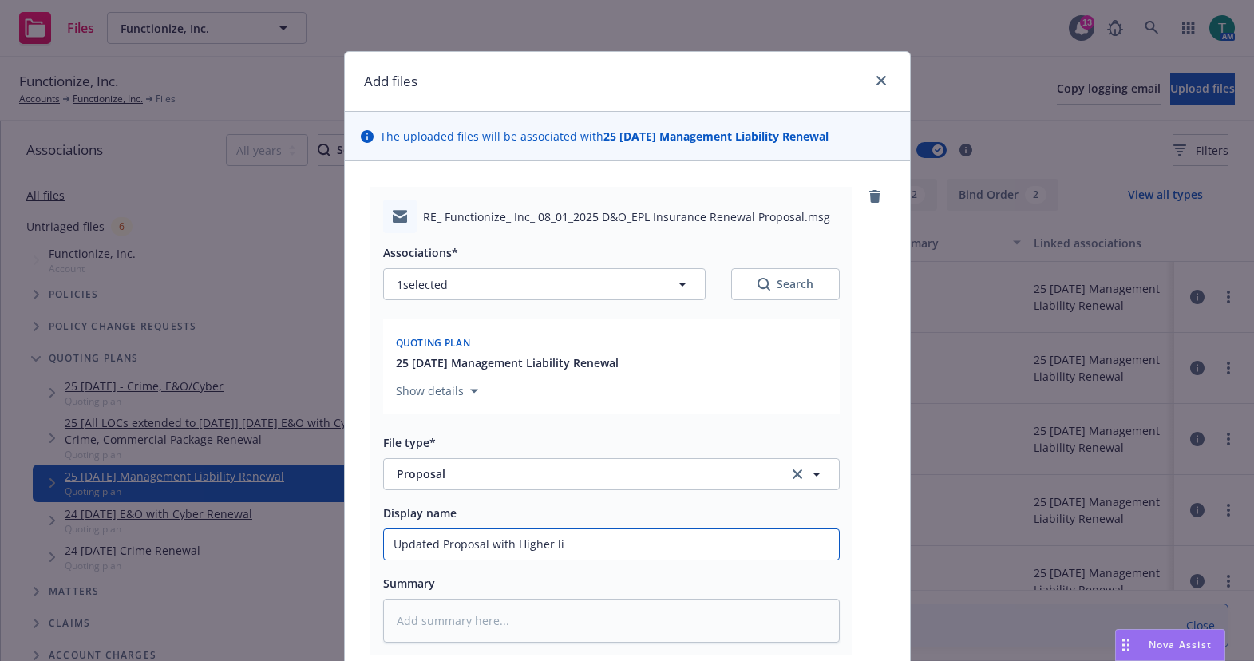
type textarea "x"
type input "Updated Proposal with Higher limi"
type textarea "x"
type input "Updated Proposal with Higher limit"
type textarea "x"
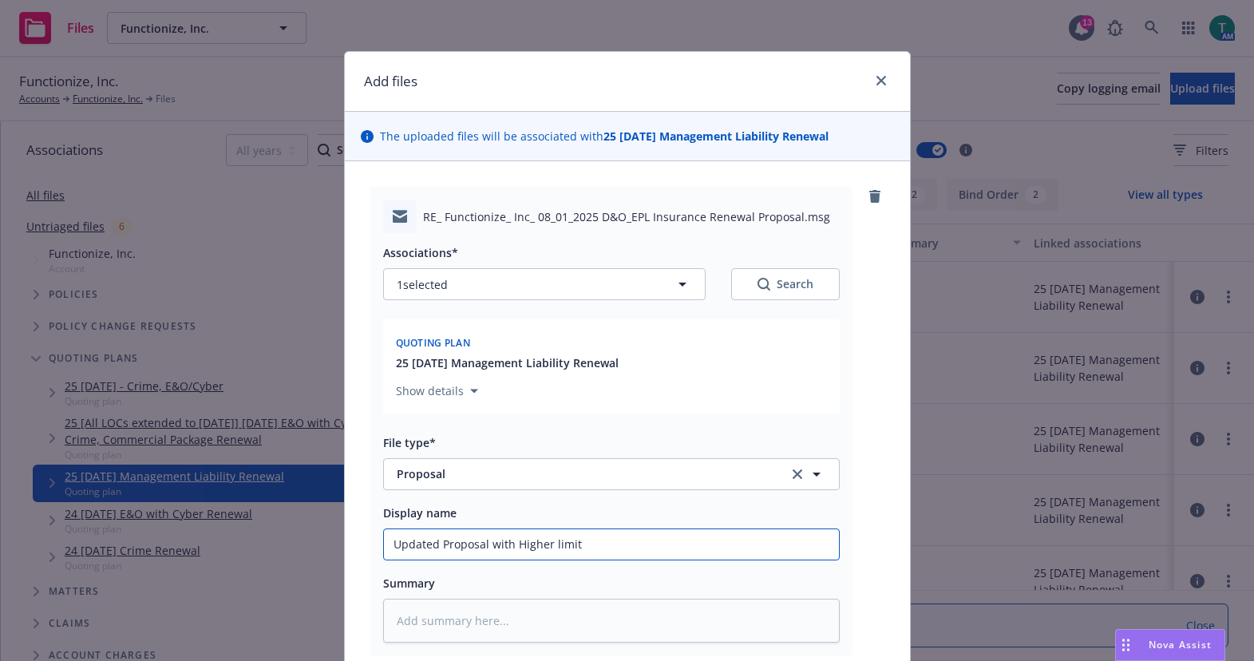
type input "Updated Proposal with Higher limit"
type textarea "x"
type input "Updated Proposal with Higher limit o"
type textarea "x"
type input "Updated Proposal with Higher limit op"
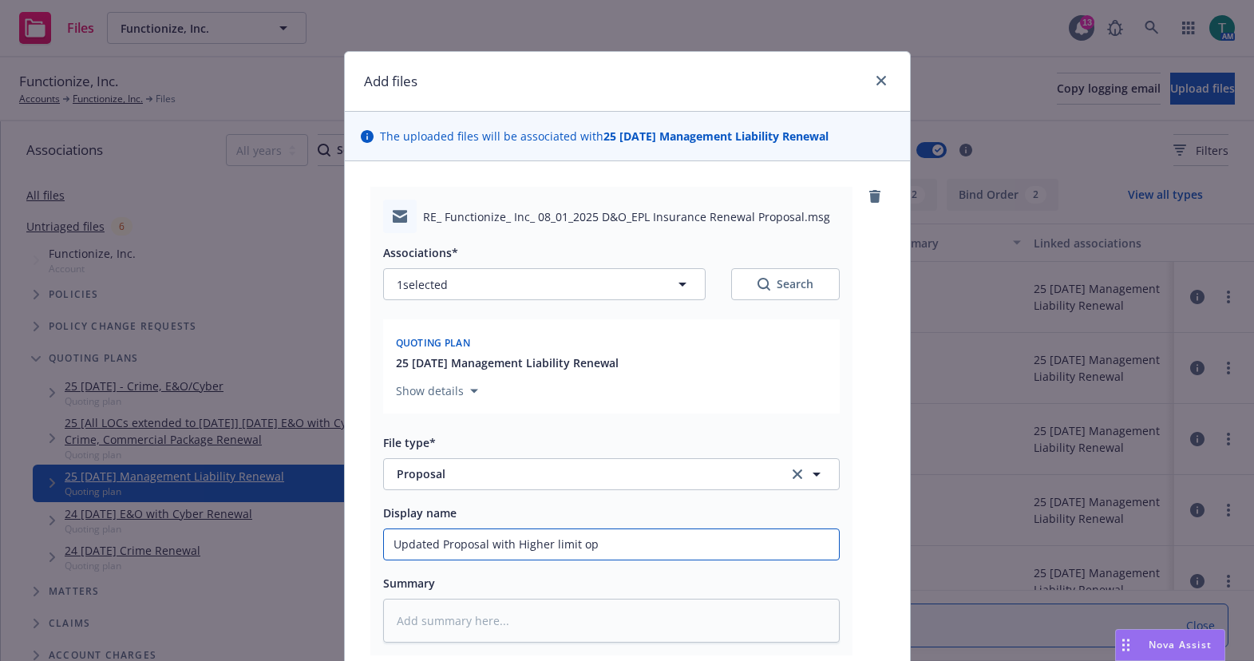
type textarea "x"
type input "Updated Proposal with Higher limit opt"
type textarea "x"
type input "Updated Proposal with Higher limit optio"
type textarea "x"
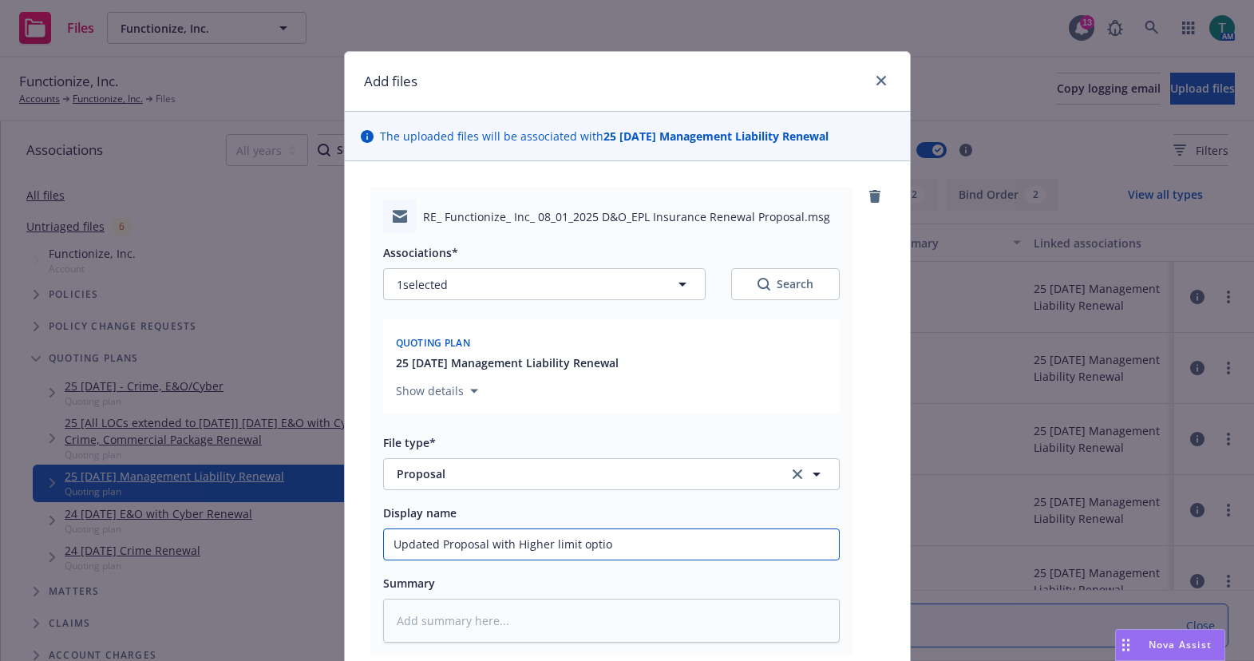
type input "Updated Proposal with Higher limit option"
type textarea "x"
type input "Updated Proposal with Higher limit option"
type textarea "x"
type input "Updated Proposal with Higher limit option m"
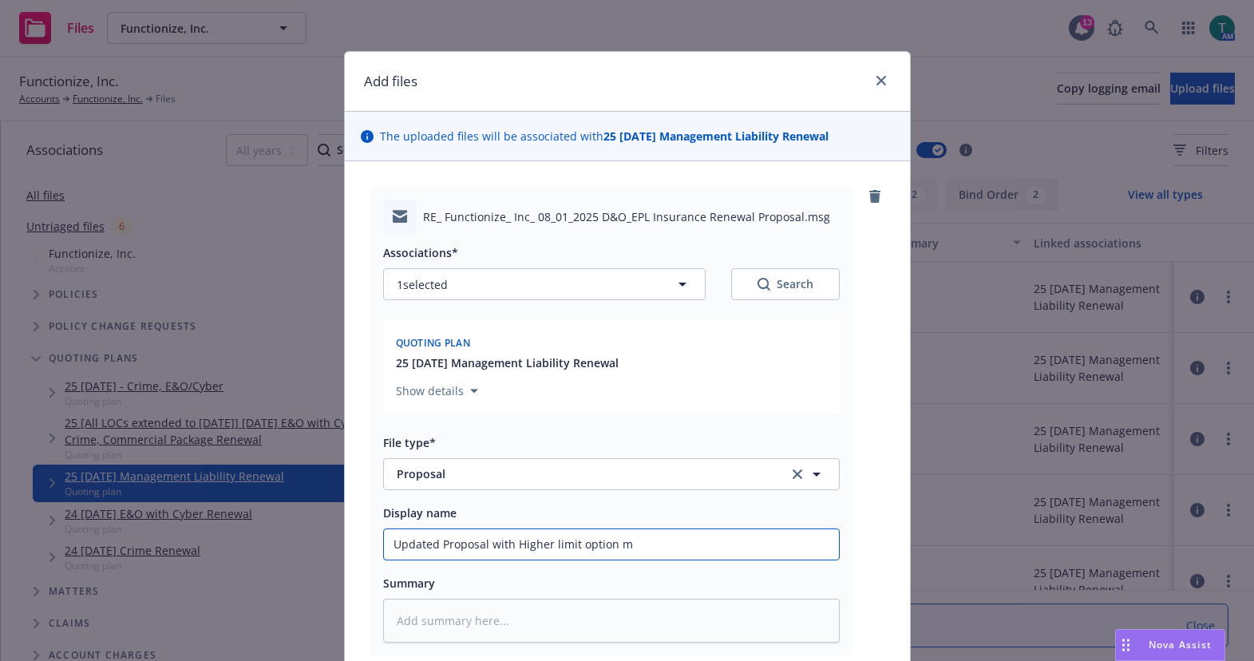
type textarea "x"
type input "Updated Proposal with Higher limit option mi"
type textarea "x"
type input "Updated Proposal with Higher limit option mid"
type textarea "x"
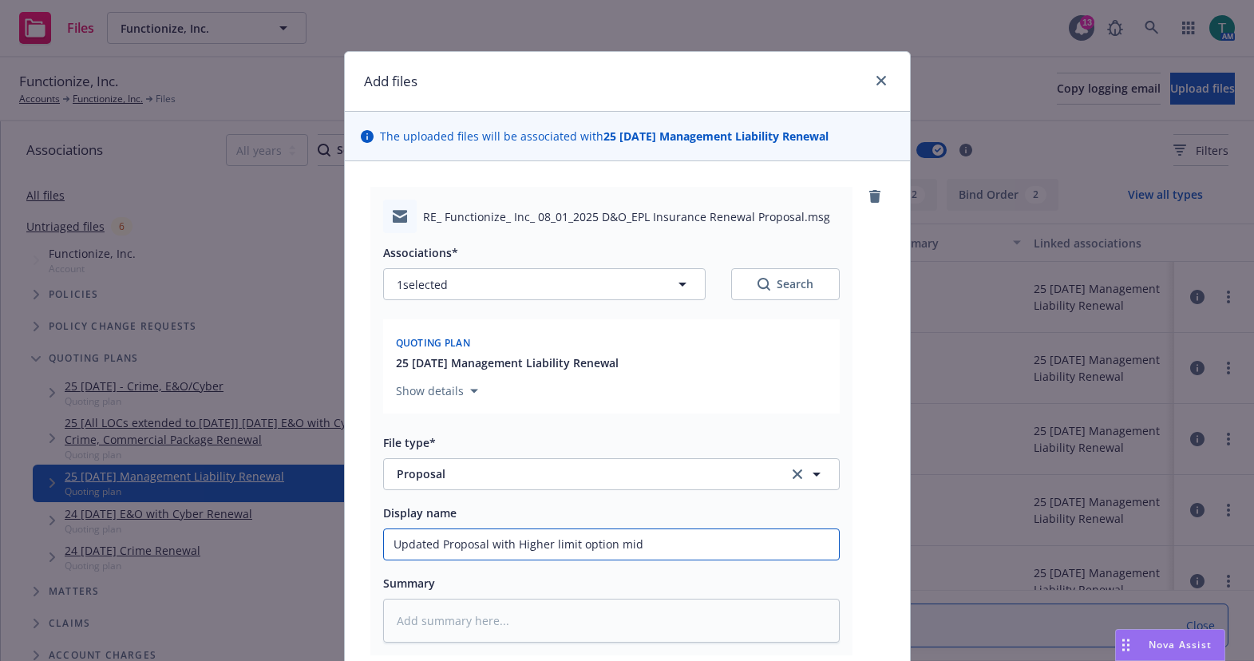
type input "Updated Proposal with Higher limit option midt"
type textarea "x"
type input "Updated Proposal with Higher limit option midte"
type textarea "x"
type input "Updated Proposal with Higher limit option midter"
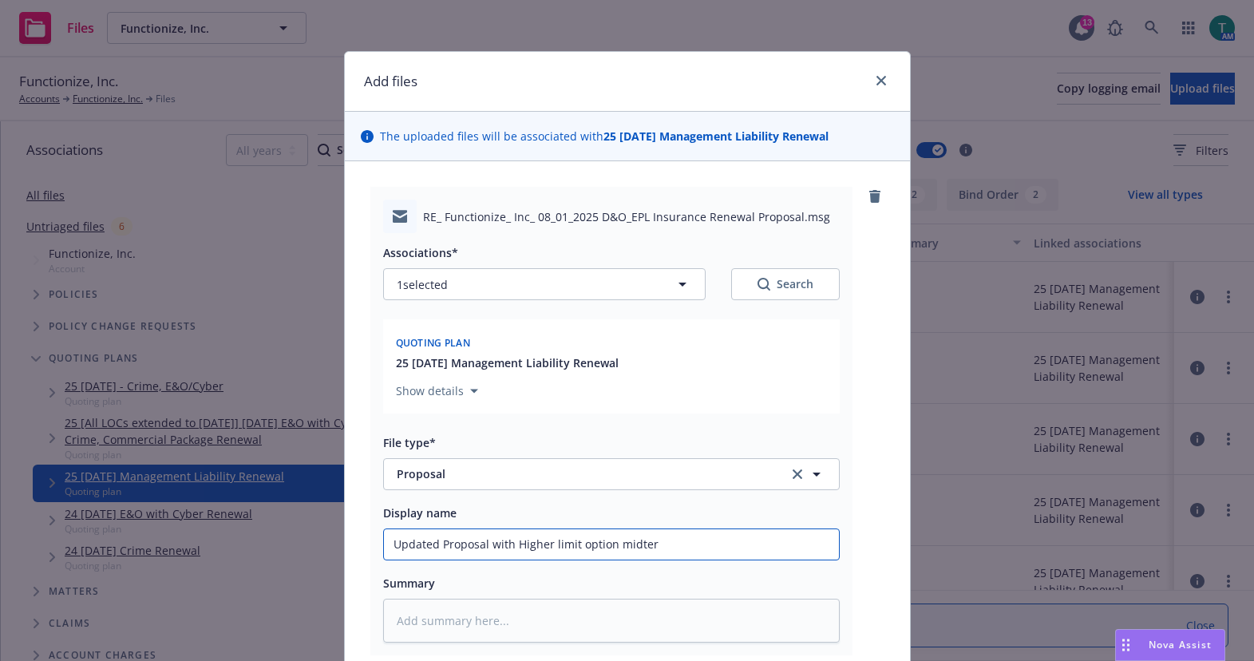
type textarea "x"
type input "Updated Proposal with Higher limit option midterm"
type textarea "x"
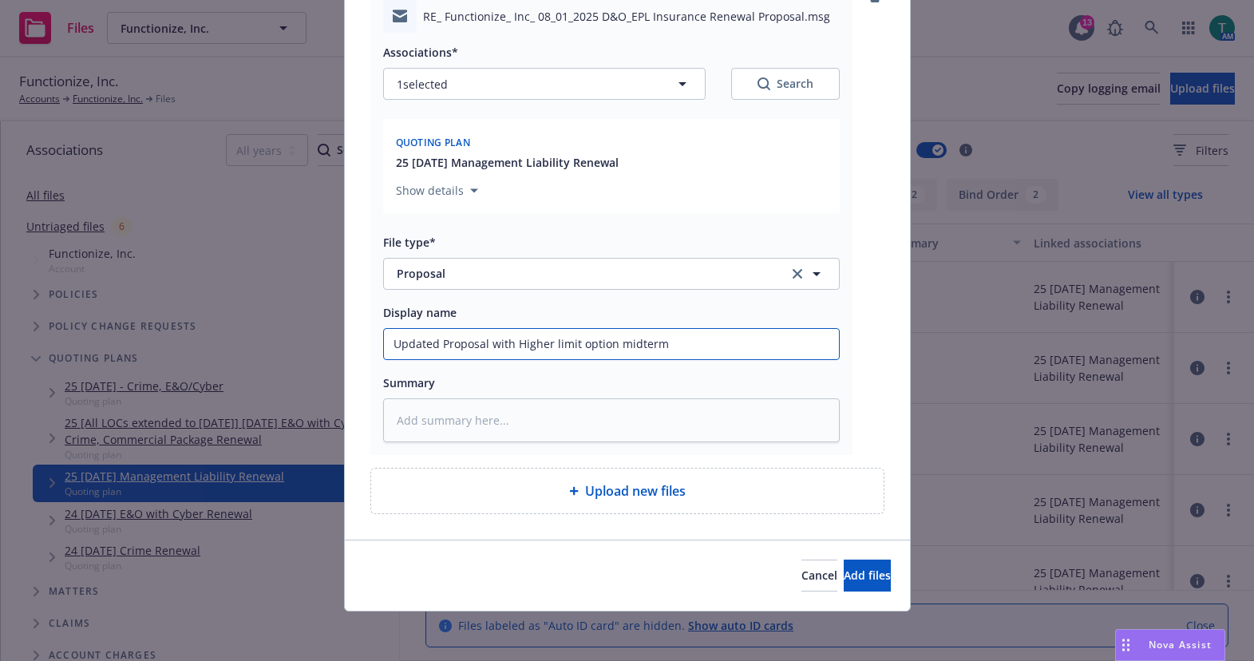
scroll to position [202, 0]
type input "Updated Proposal with Higher limit option midterm"
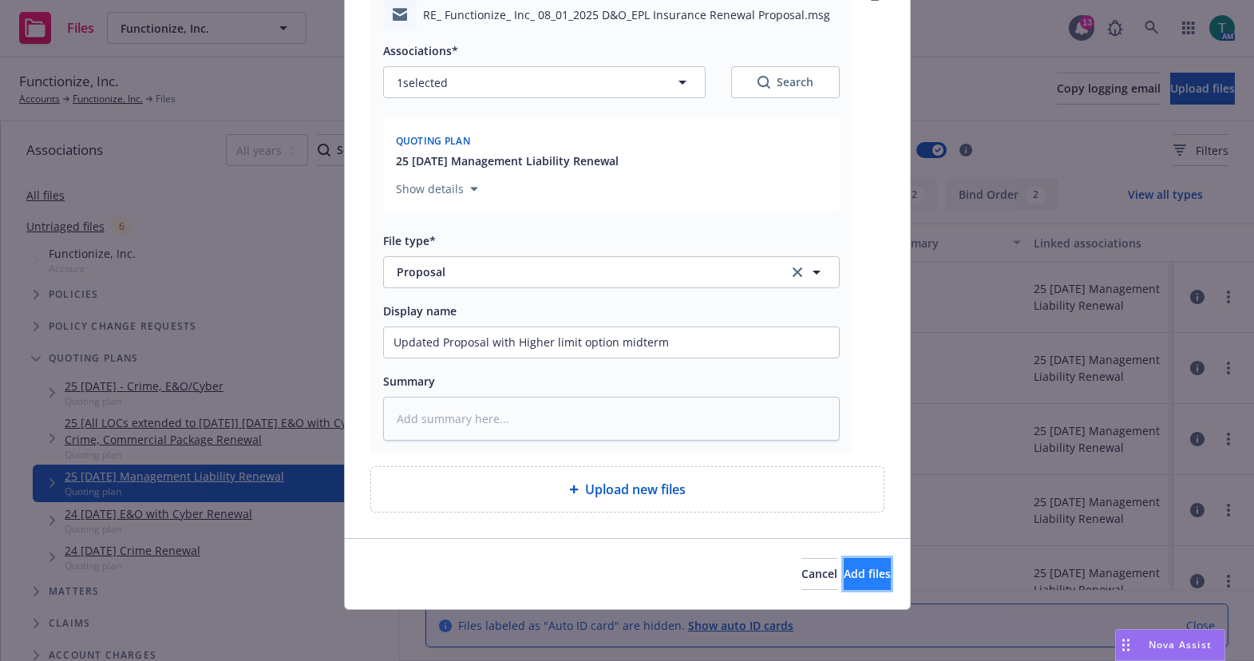
click at [867, 583] on button "Add files" at bounding box center [867, 574] width 47 height 32
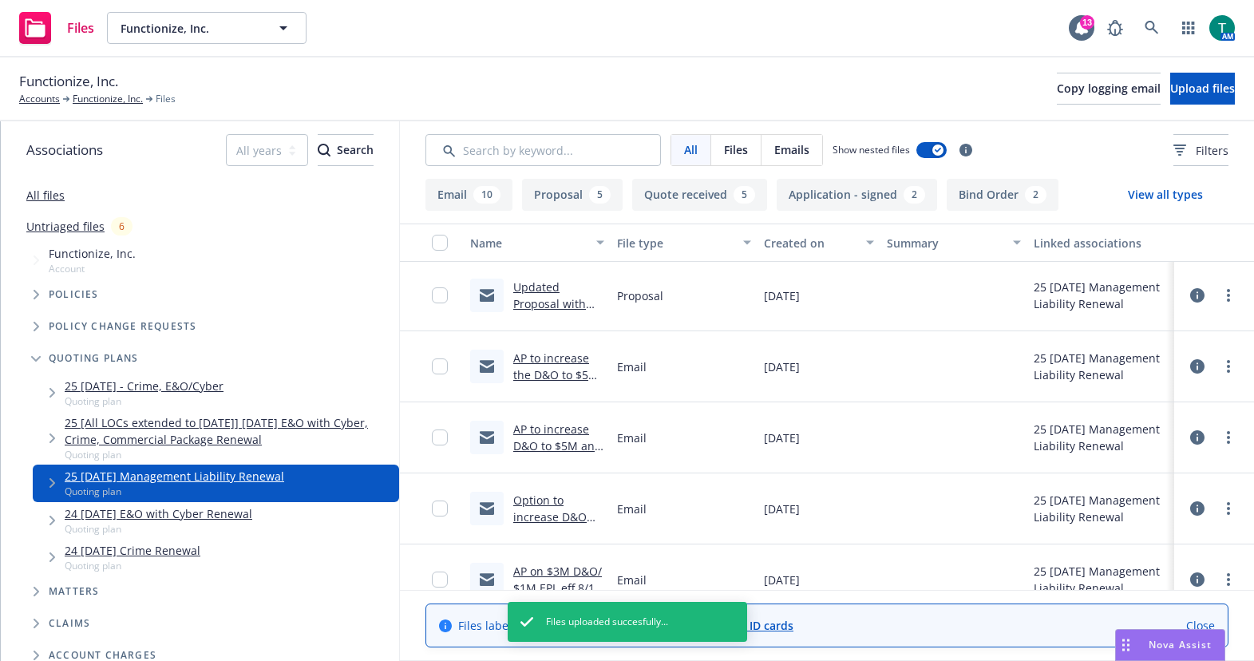
scroll to position [0, 0]
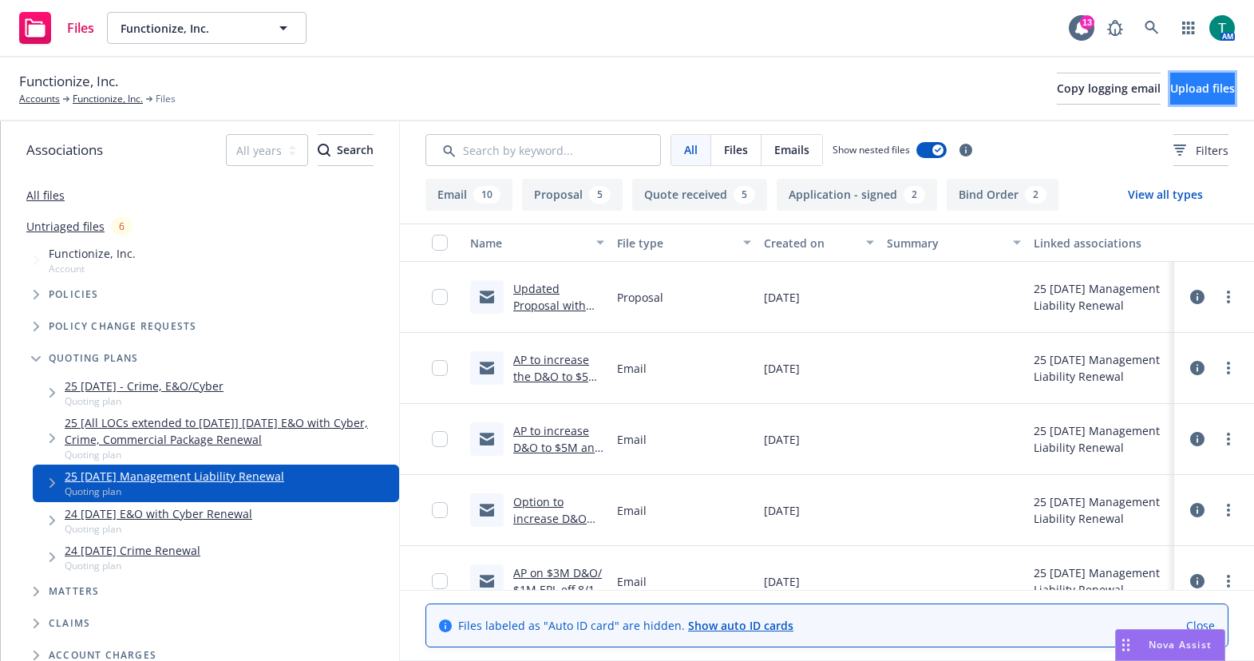
click at [1173, 89] on span "Upload files" at bounding box center [1202, 88] width 65 height 15
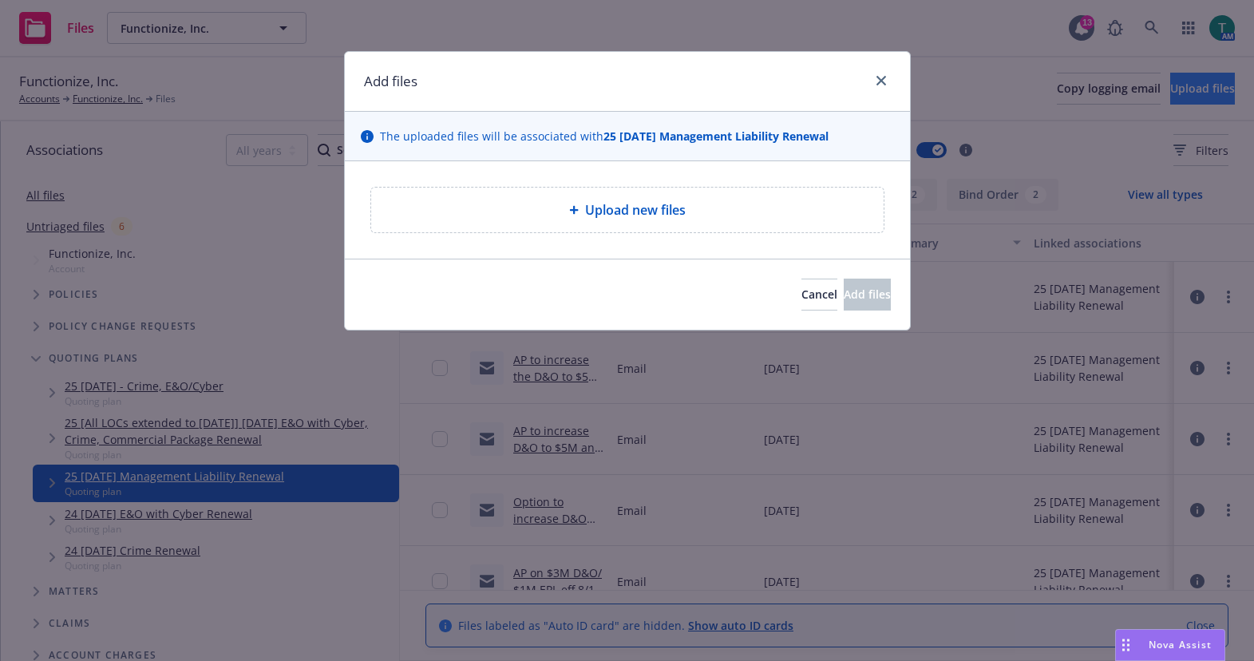
type textarea "x"
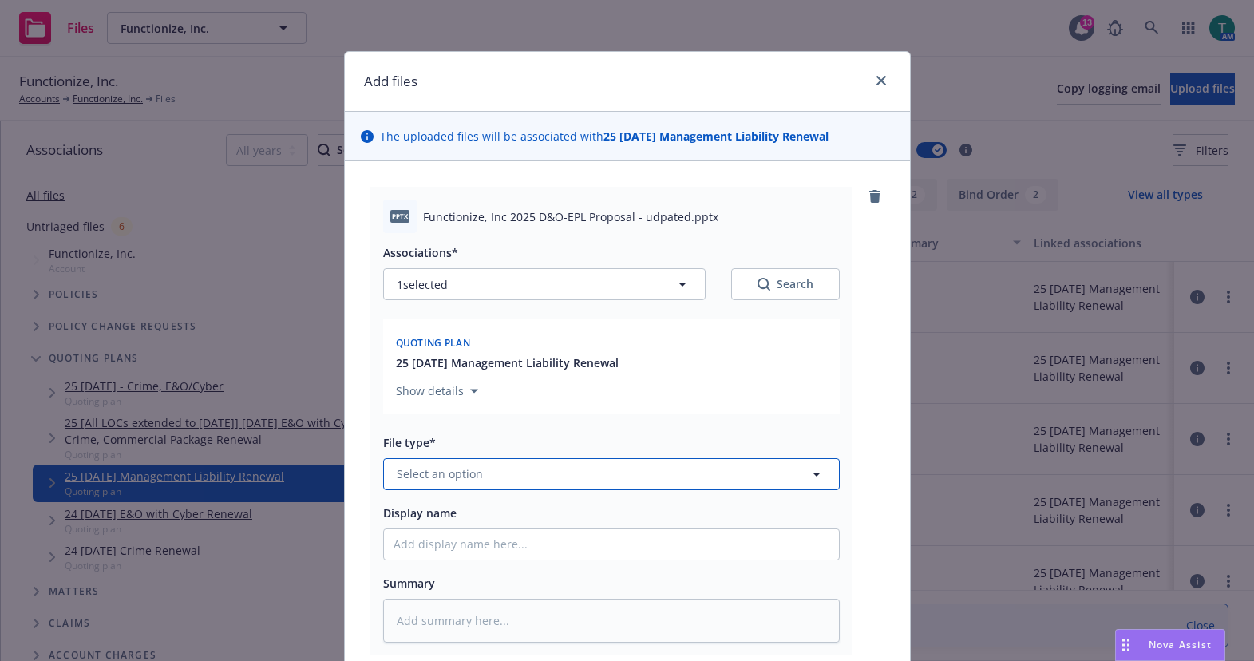
click at [480, 481] on button "Select an option" at bounding box center [611, 474] width 457 height 32
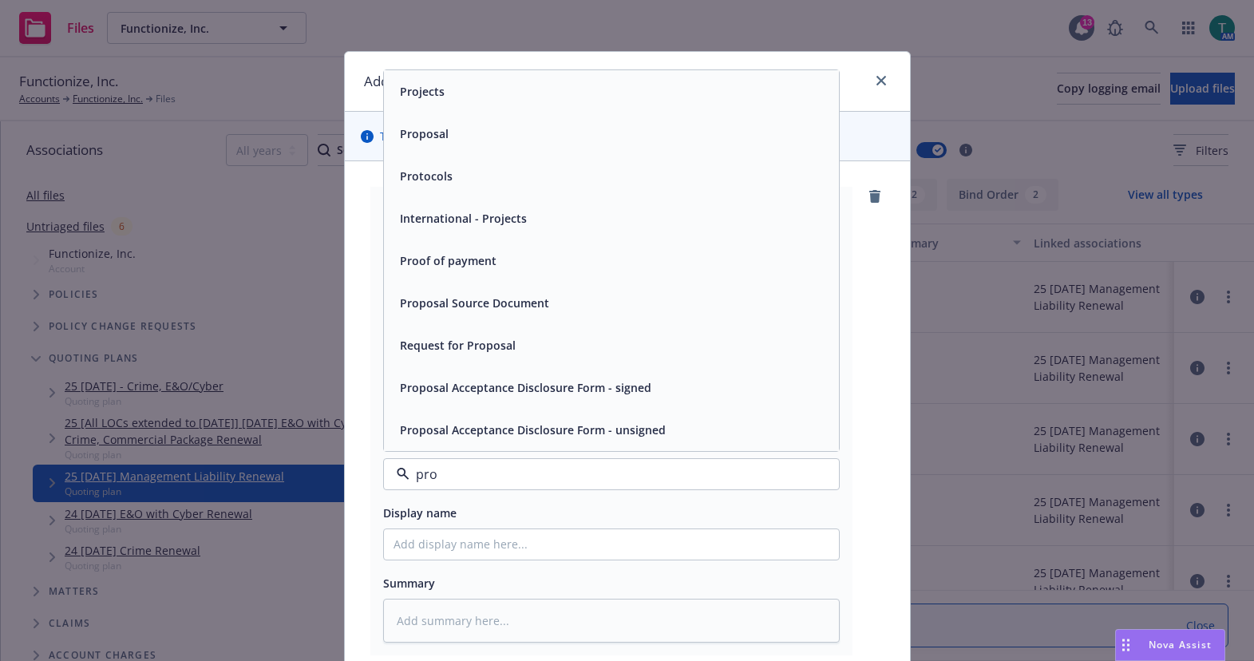
type input "prop"
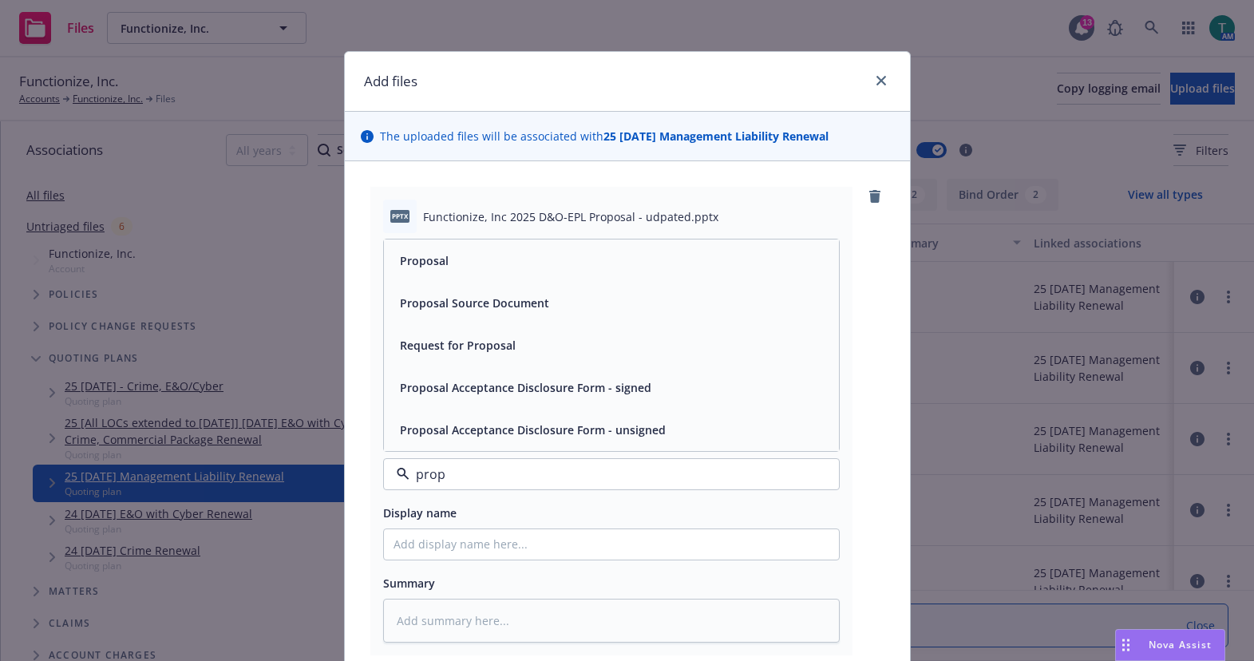
drag, startPoint x: 526, startPoint y: 258, endPoint x: 683, endPoint y: 444, distance: 243.1
click at [531, 261] on div "Proposal" at bounding box center [612, 260] width 436 height 23
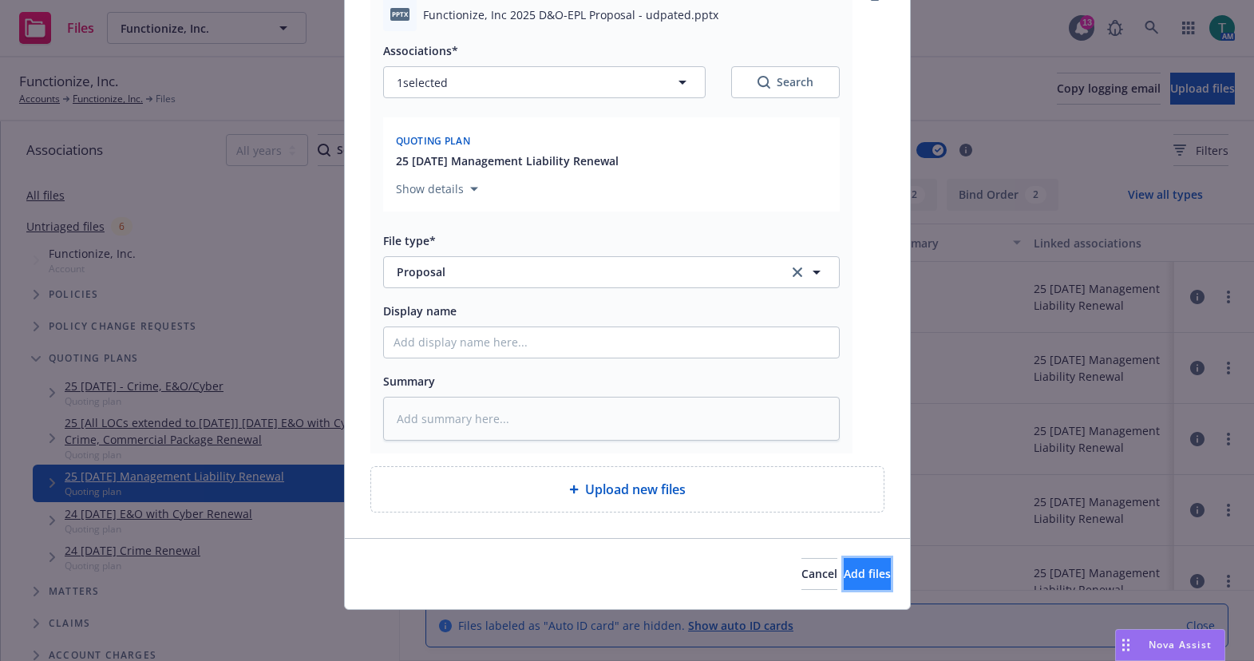
click at [855, 566] on span "Add files" at bounding box center [867, 573] width 47 height 15
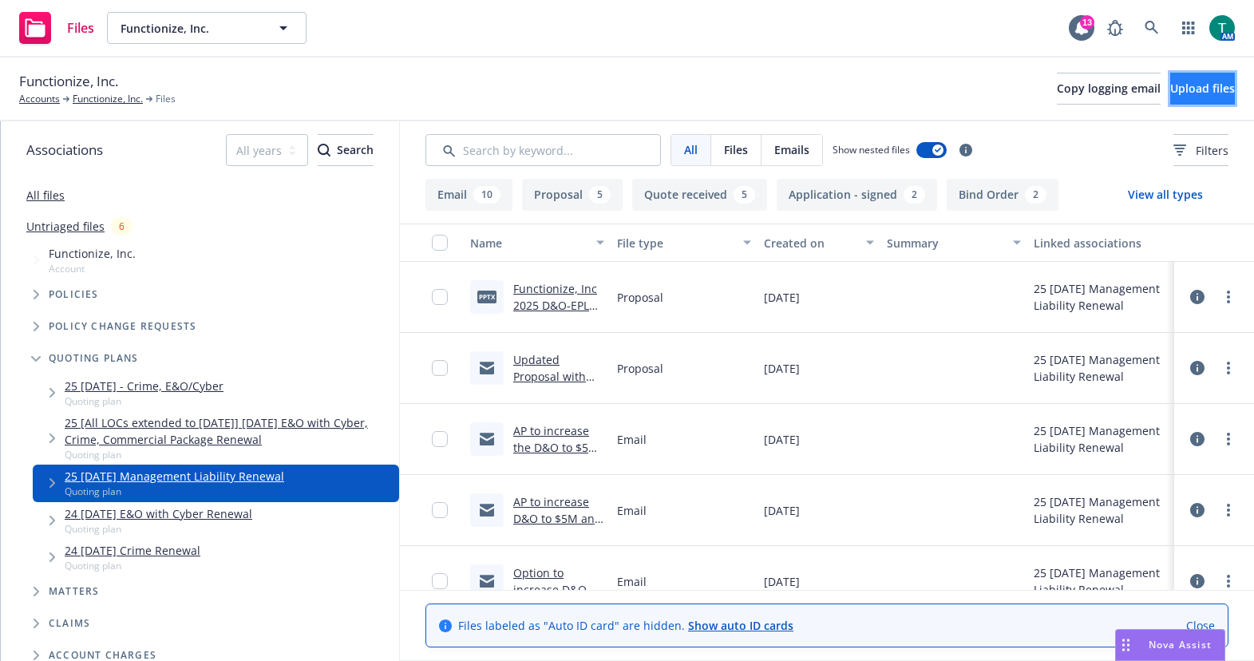
click at [1192, 90] on span "Upload files" at bounding box center [1202, 88] width 65 height 15
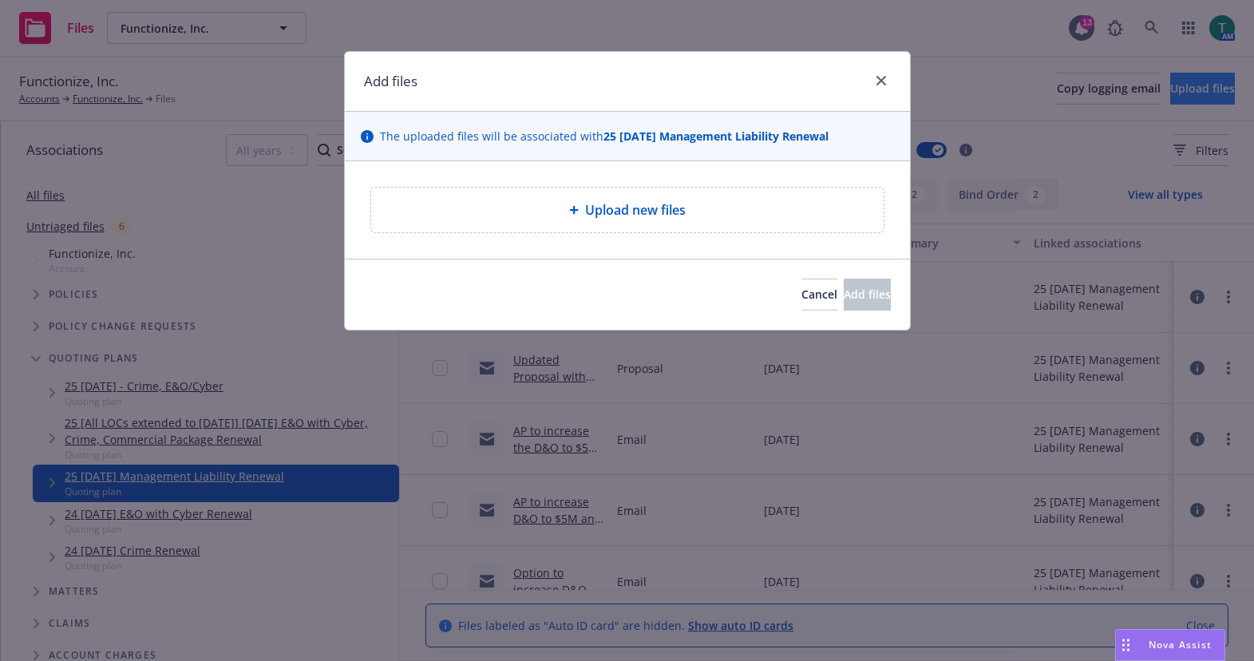
type textarea "x"
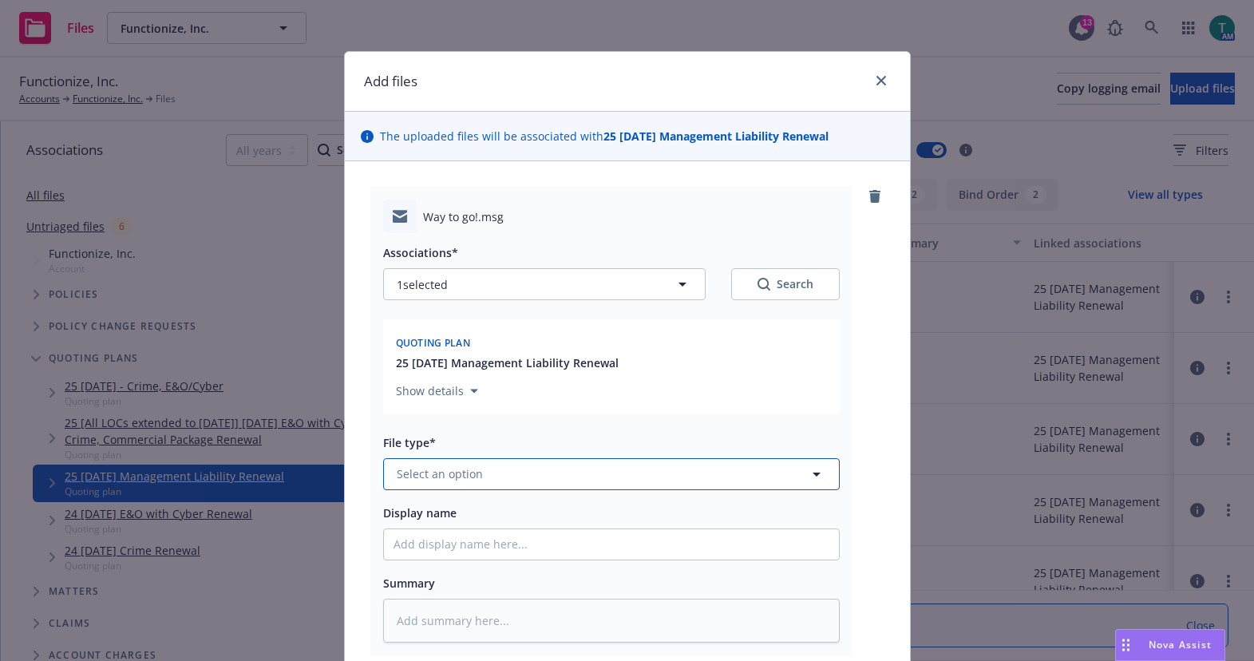
click at [437, 474] on span "Select an option" at bounding box center [440, 473] width 86 height 17
type input "email"
click at [405, 426] on span "Email" at bounding box center [415, 430] width 30 height 17
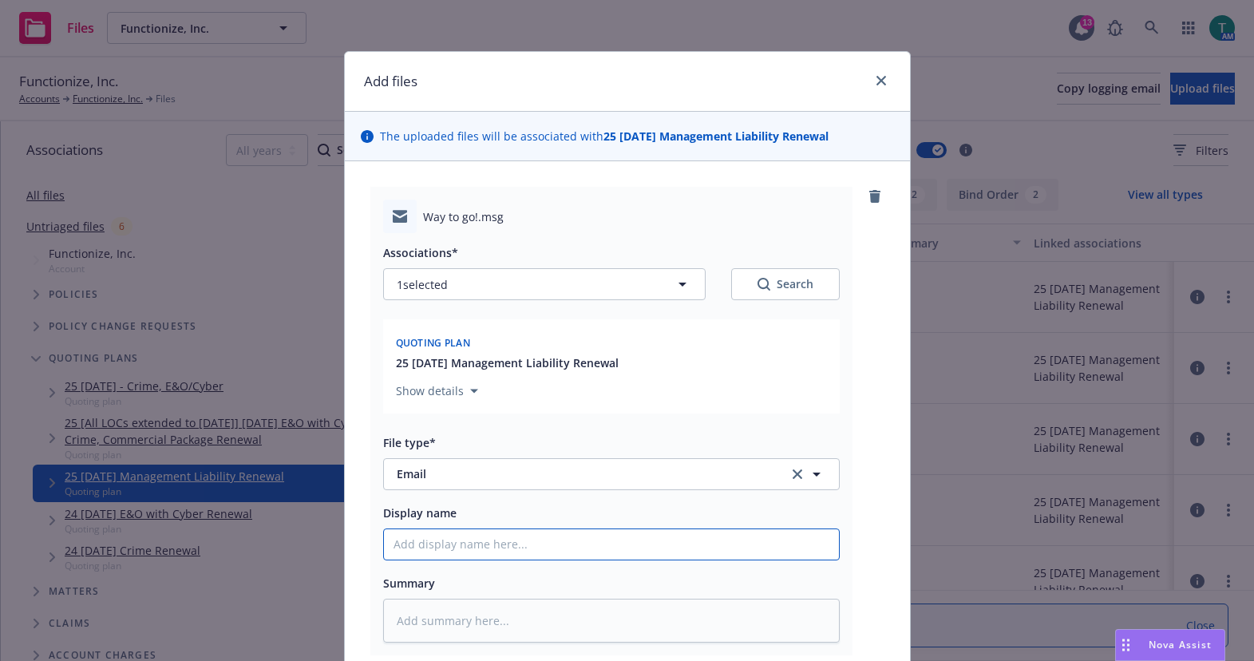
click at [406, 552] on input "Display name" at bounding box center [611, 544] width 455 height 30
type textarea "x"
type input "S"
type textarea "x"
type input "Sr"
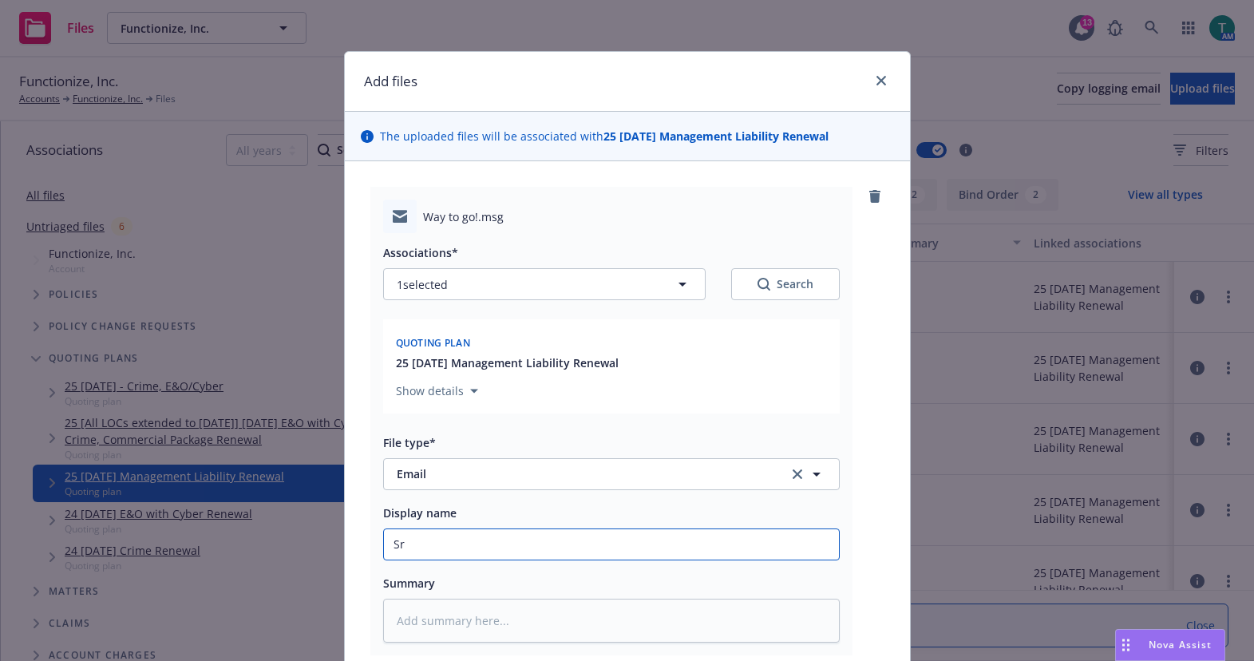
type textarea "x"
type input "S"
type textarea "x"
type input "Se"
type textarea "x"
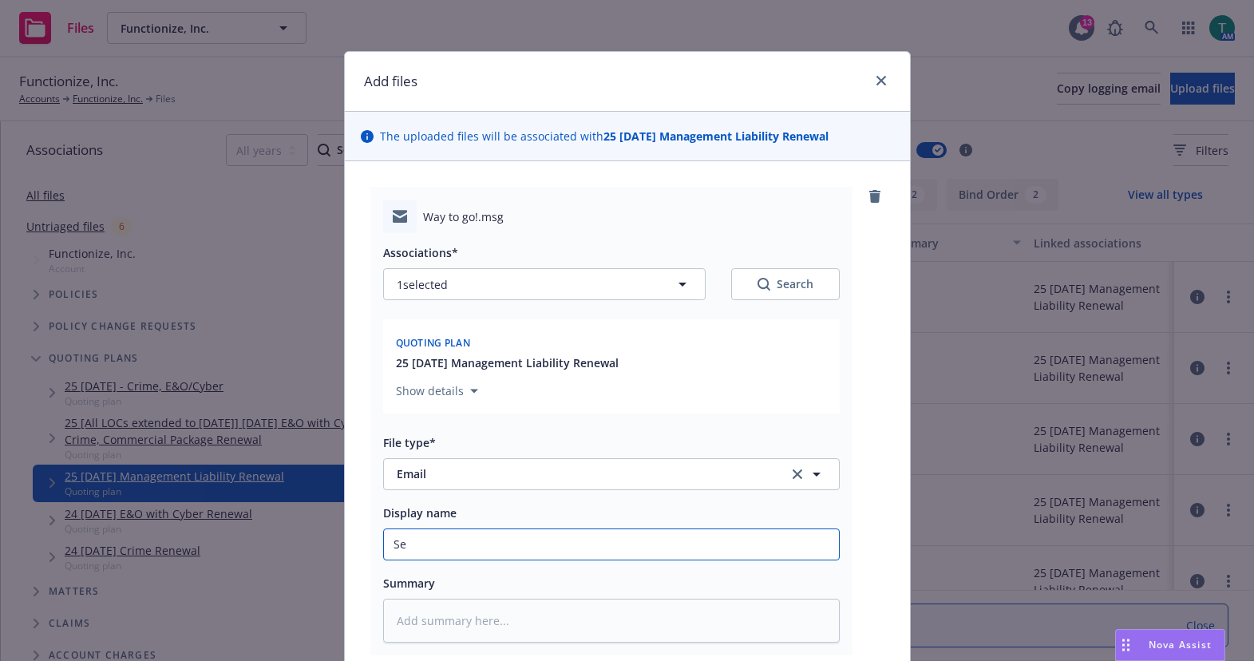
type input "Ser"
type textarea "x"
type input "Seri"
type textarea "x"
type input "Serie"
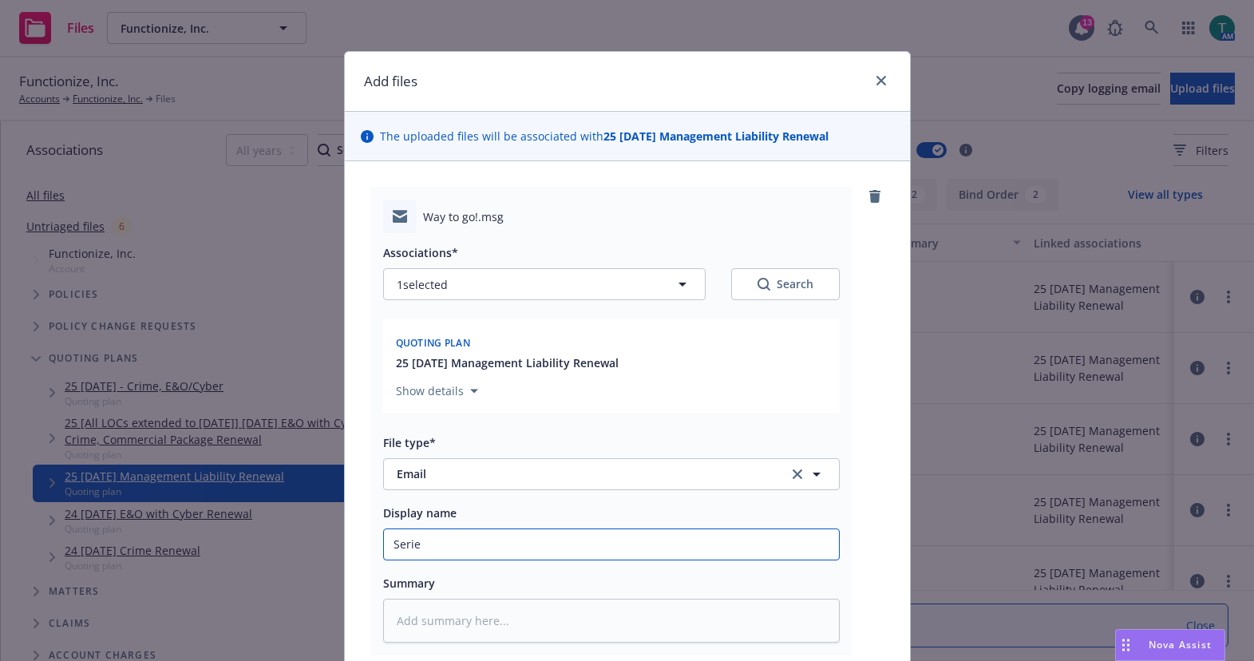
type textarea "x"
type input "Series"
type textarea "x"
type input "Series"
type textarea "x"
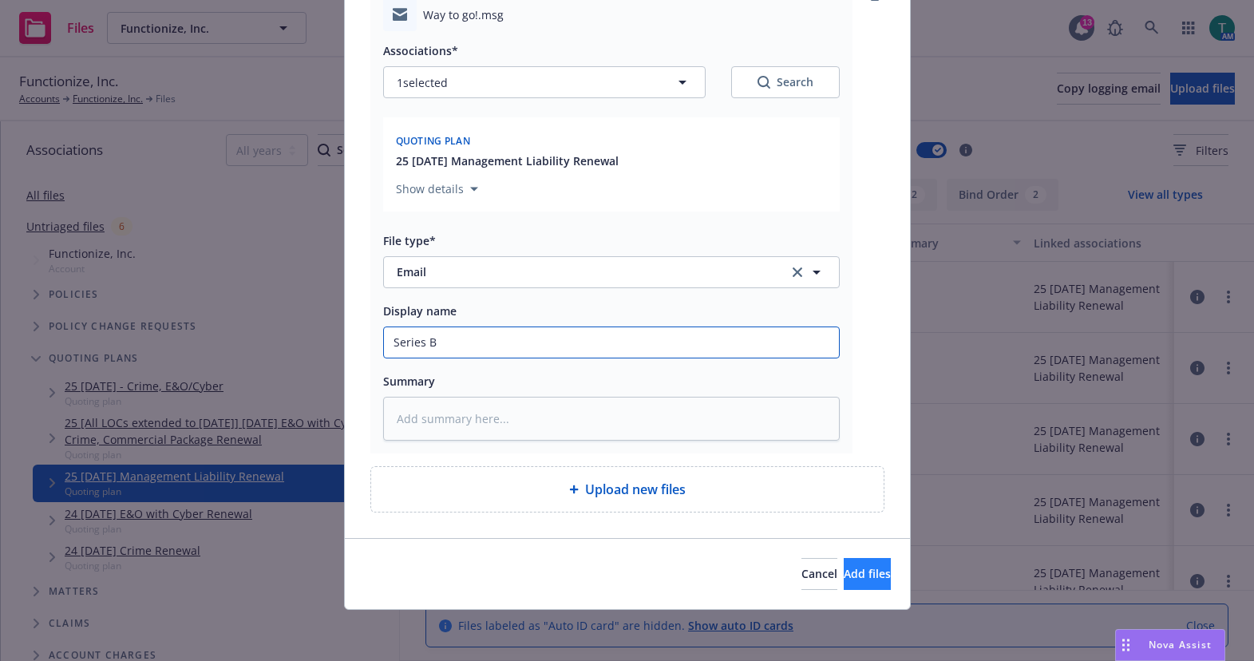
type input "Series B"
click at [875, 576] on button "Add files" at bounding box center [867, 574] width 47 height 32
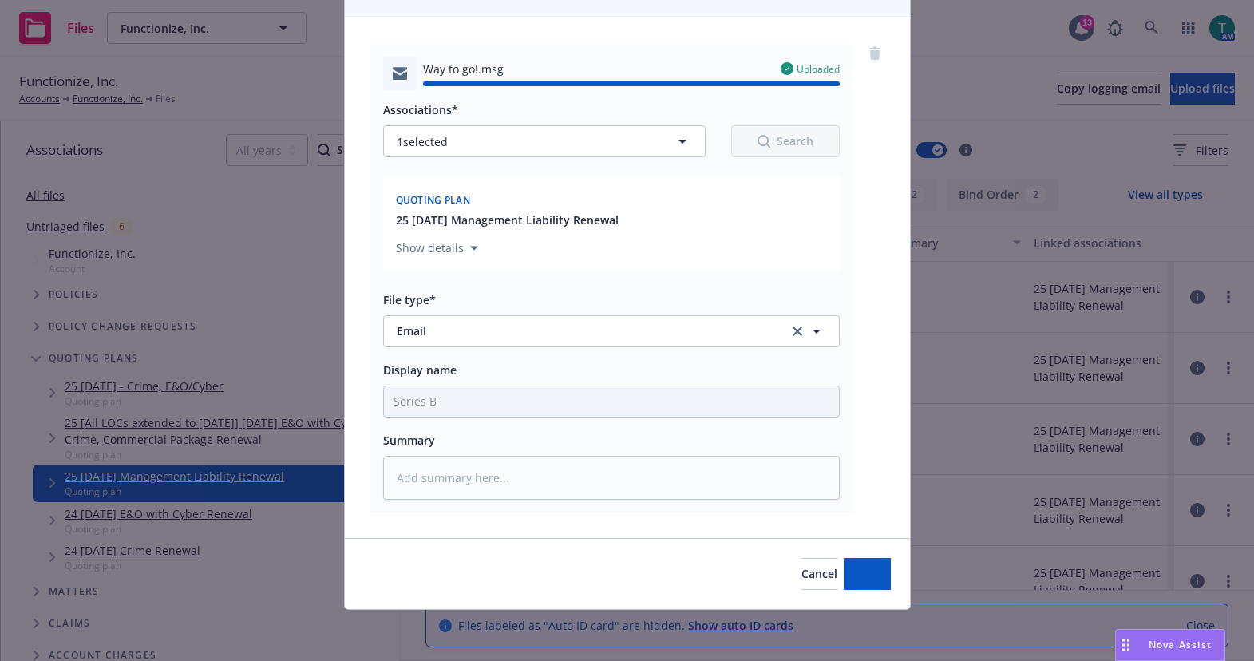
type textarea "x"
